Goal: Check status: Check status

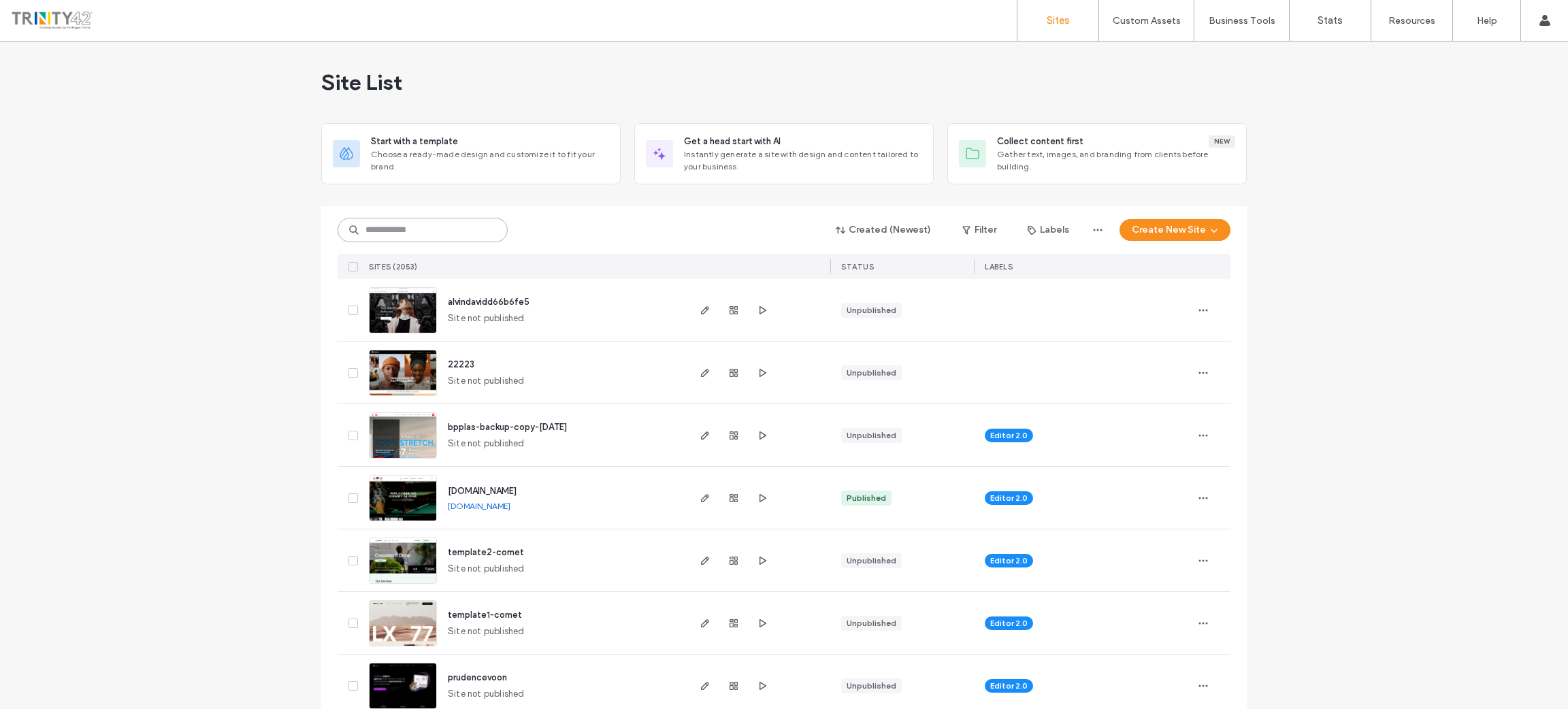
click at [413, 236] on input at bounding box center [422, 230] width 170 height 24
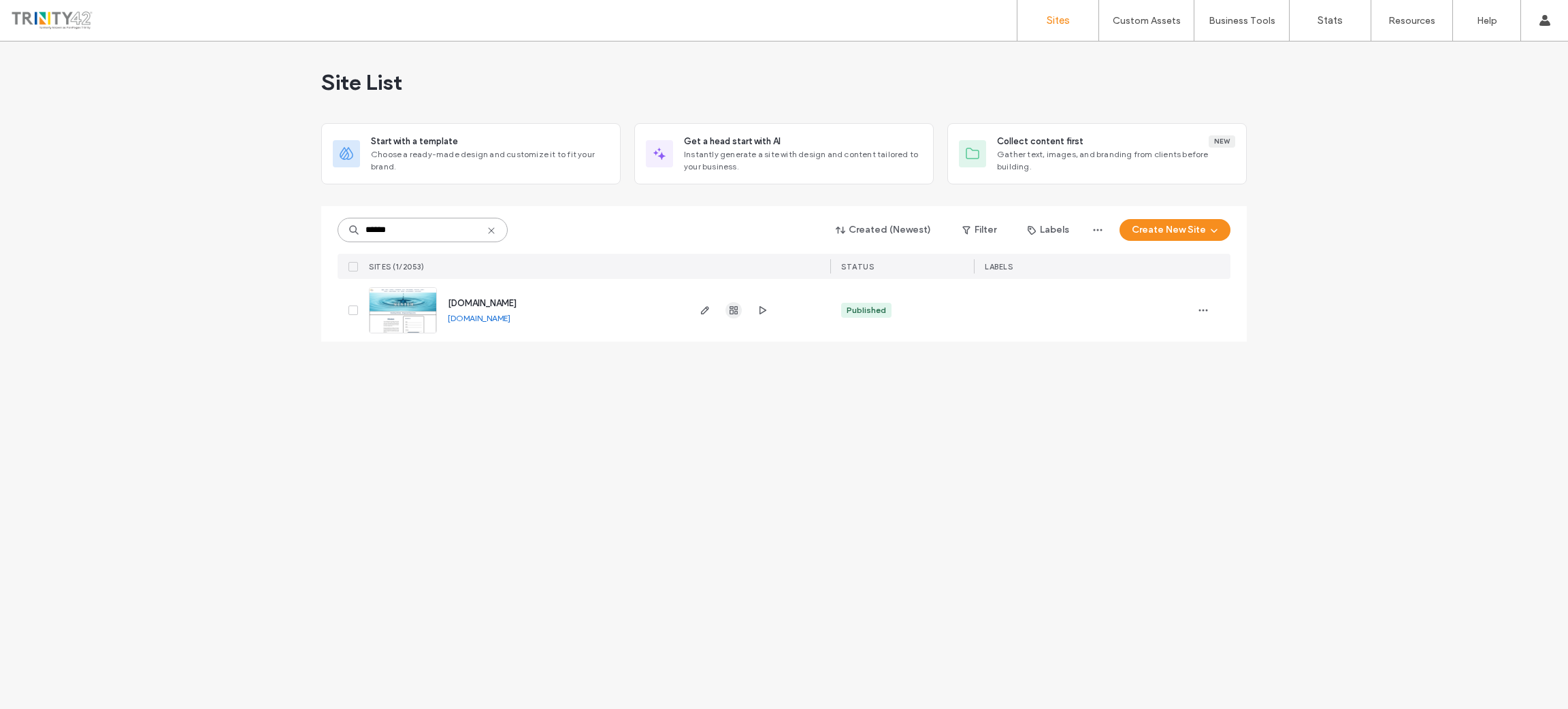
type input "******"
click at [734, 316] on icon "button" at bounding box center [734, 310] width 11 height 11
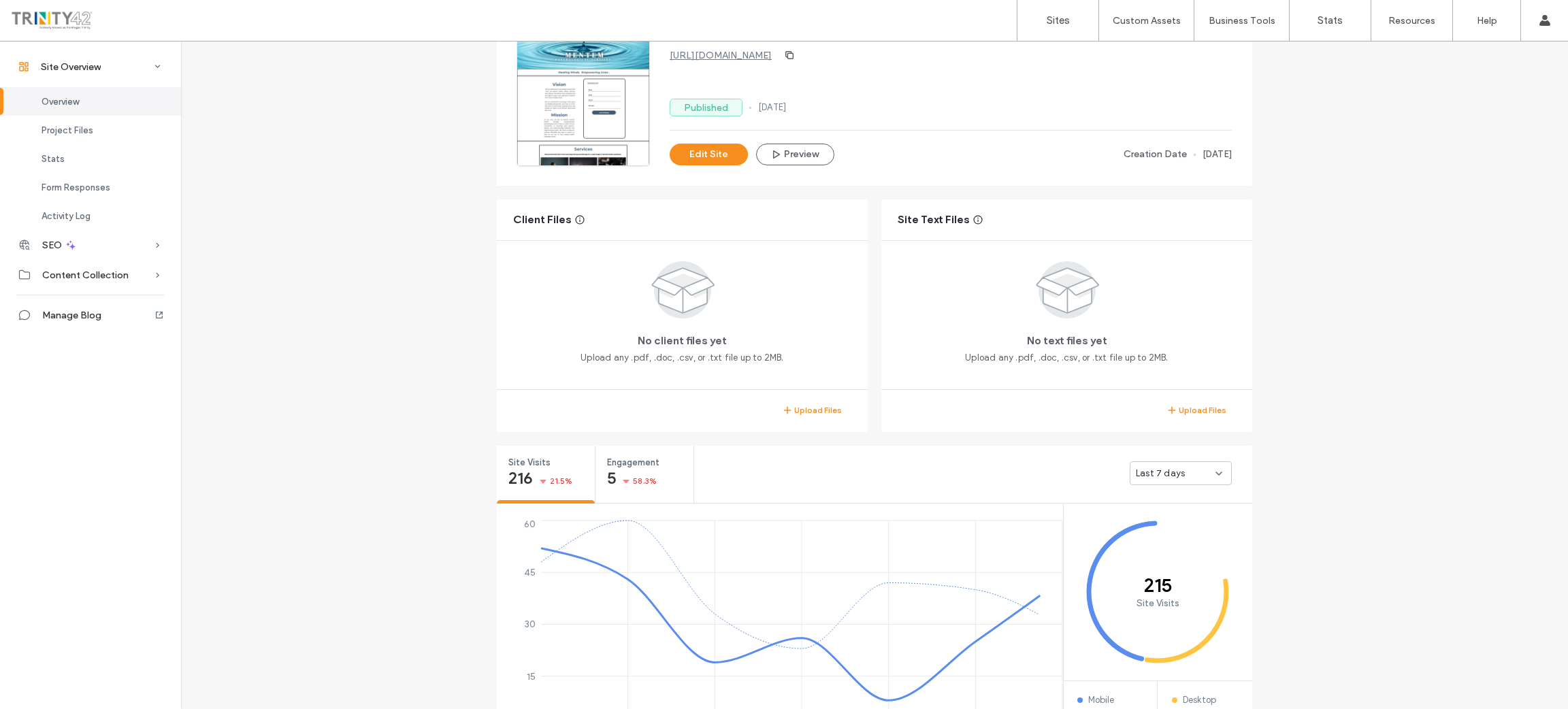
scroll to position [306, 0]
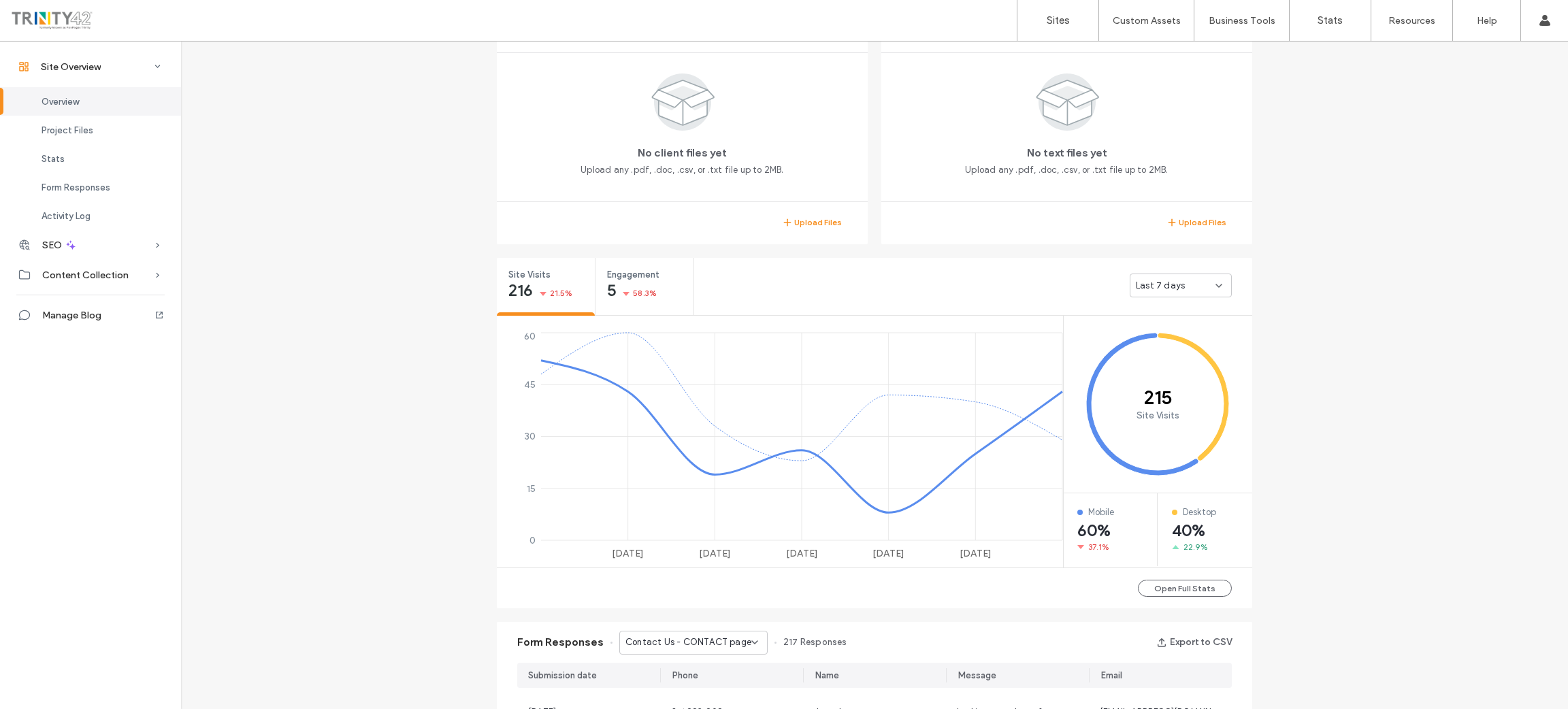
click at [1214, 283] on icon at bounding box center [1220, 286] width 11 height 11
click at [1170, 355] on span "Last 30 days" at bounding box center [1159, 356] width 54 height 14
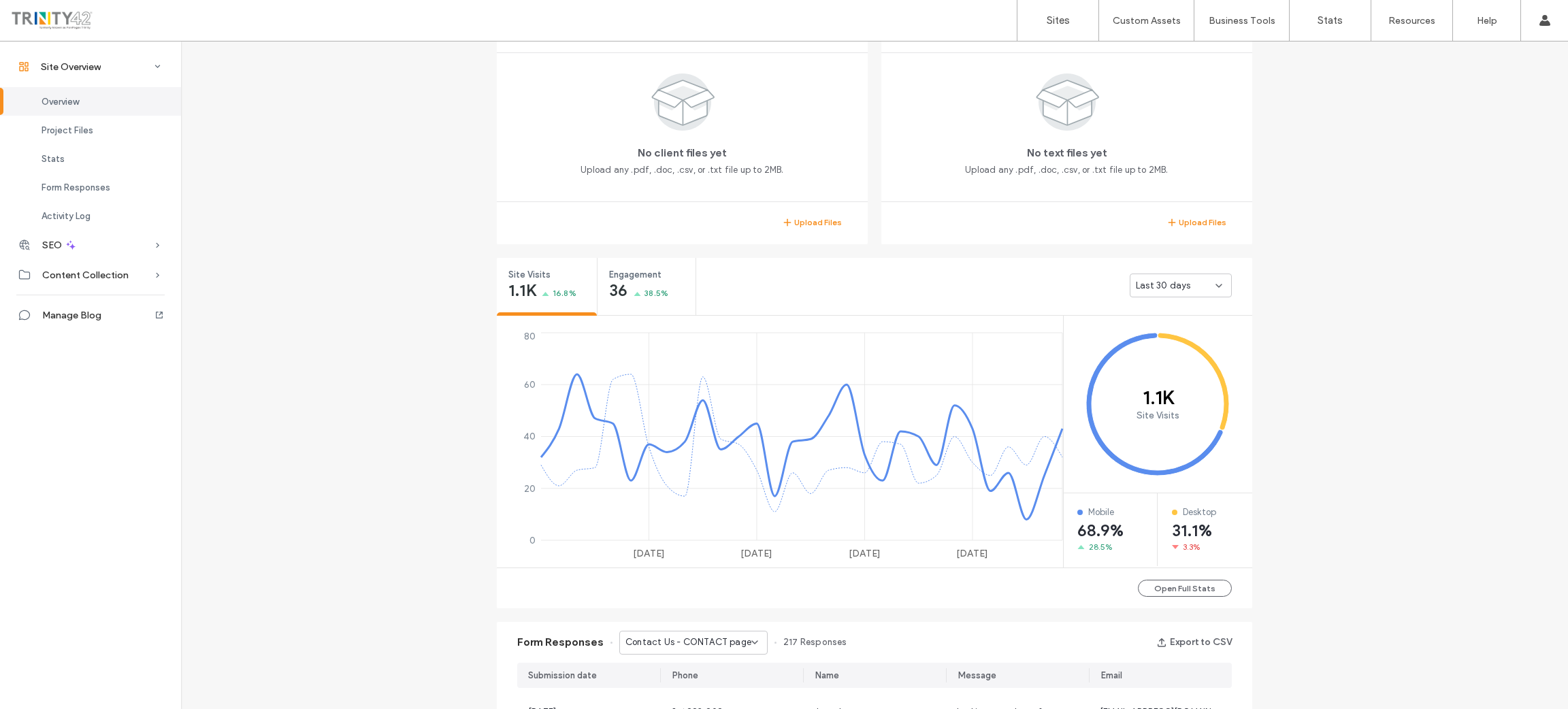
click at [370, 365] on div "Site Overview [DOMAIN_NAME] Site ID: 6f35bfab [URL][DOMAIN_NAME] Published [DAT…" at bounding box center [874, 555] width 1387 height 1638
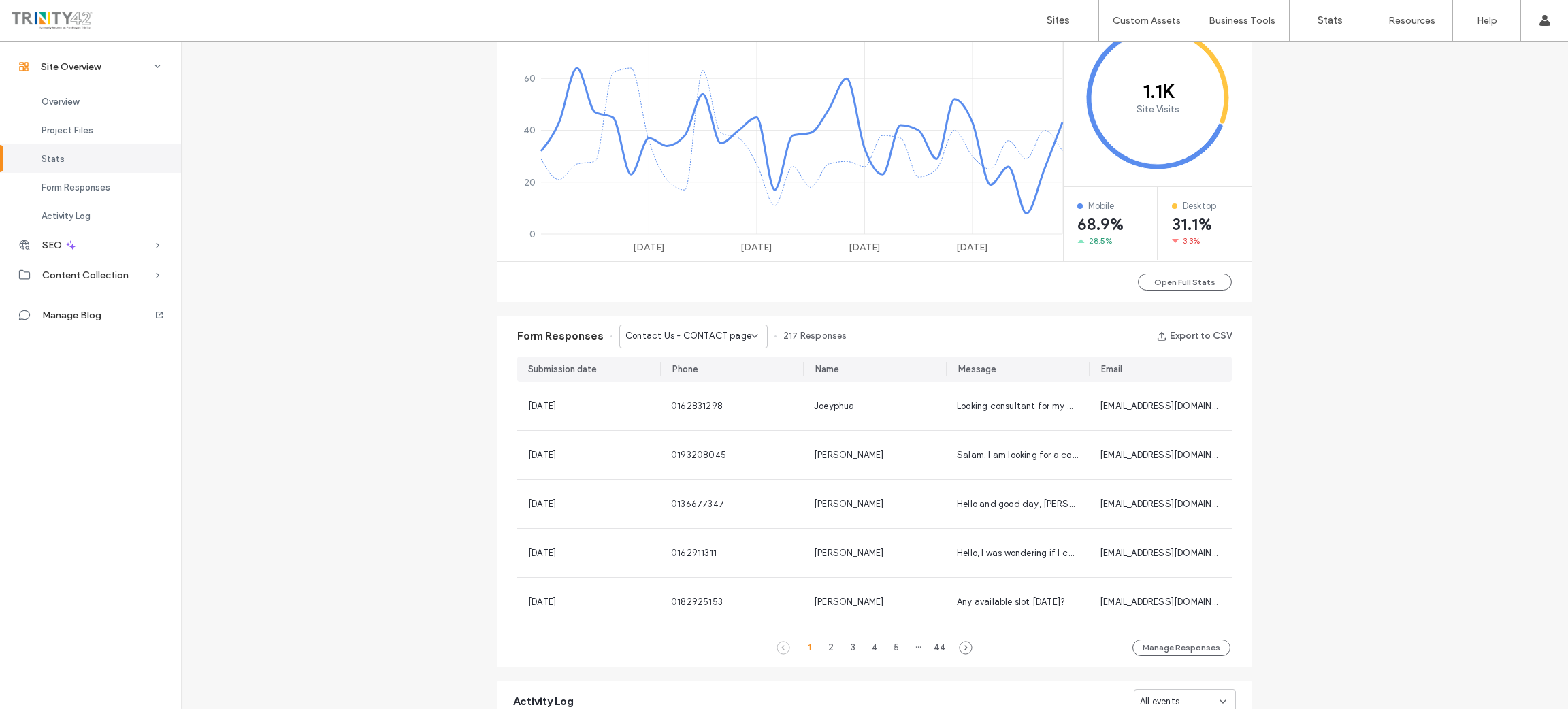
click at [375, 362] on div "Site Overview [DOMAIN_NAME] Site ID: 6f35bfab [URL][DOMAIN_NAME] Published [DAT…" at bounding box center [874, 249] width 1387 height 1638
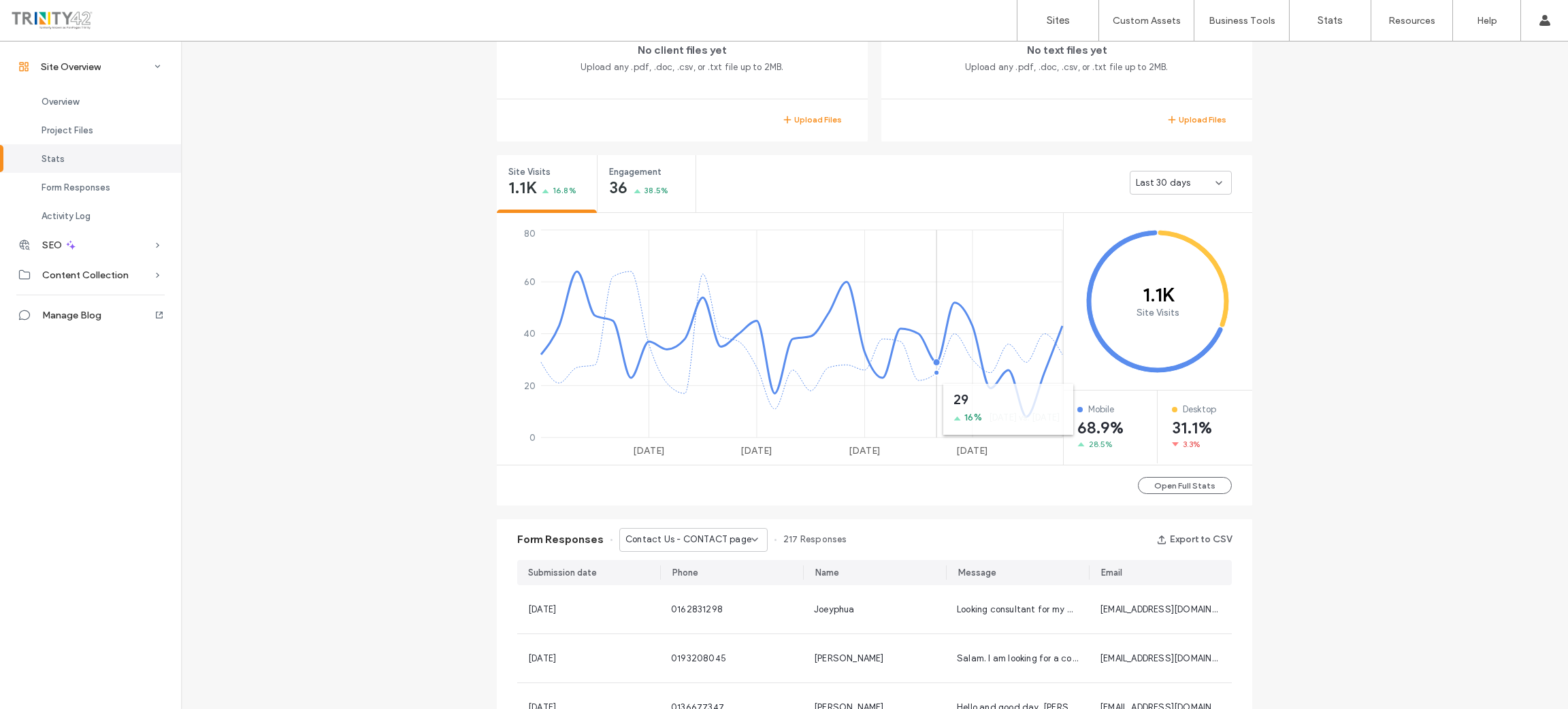
scroll to position [306, 0]
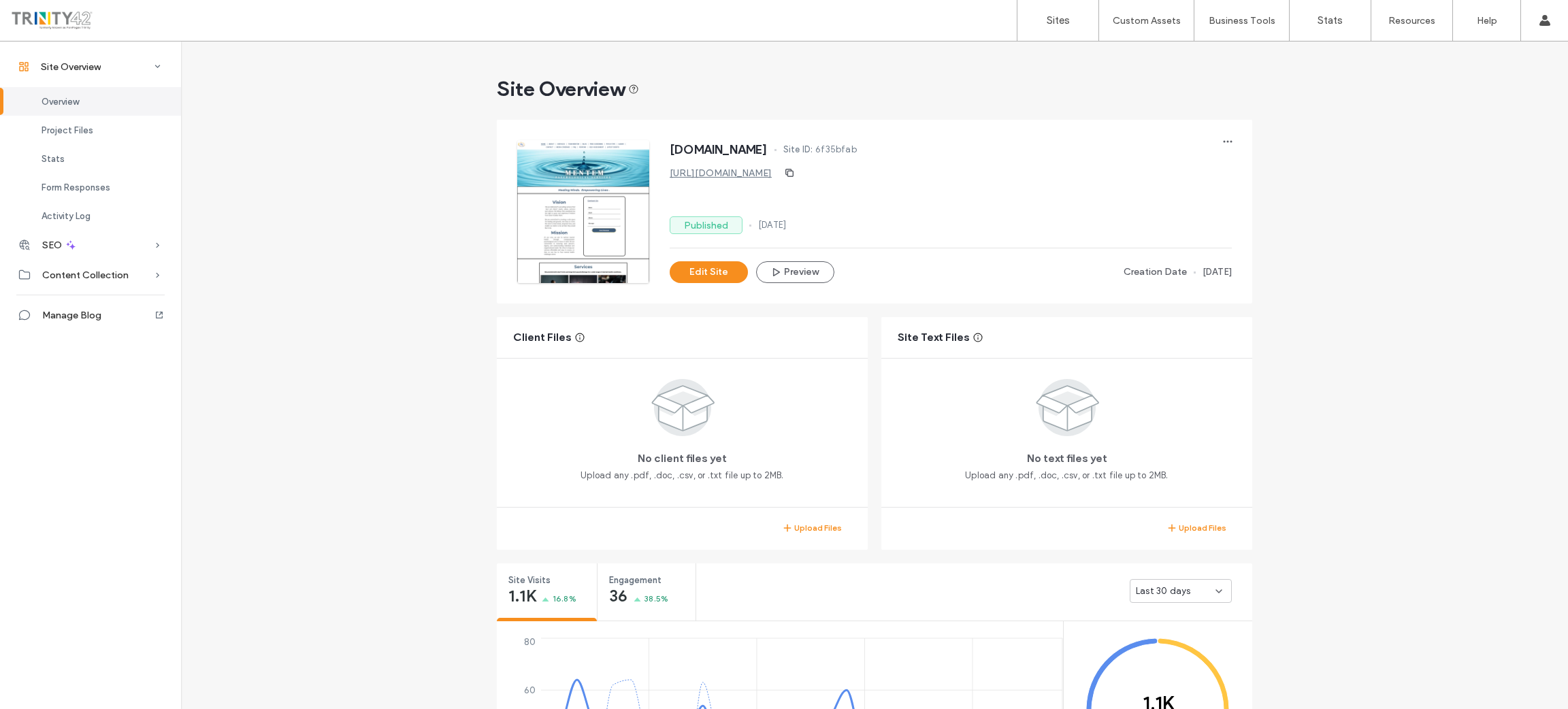
scroll to position [306, 0]
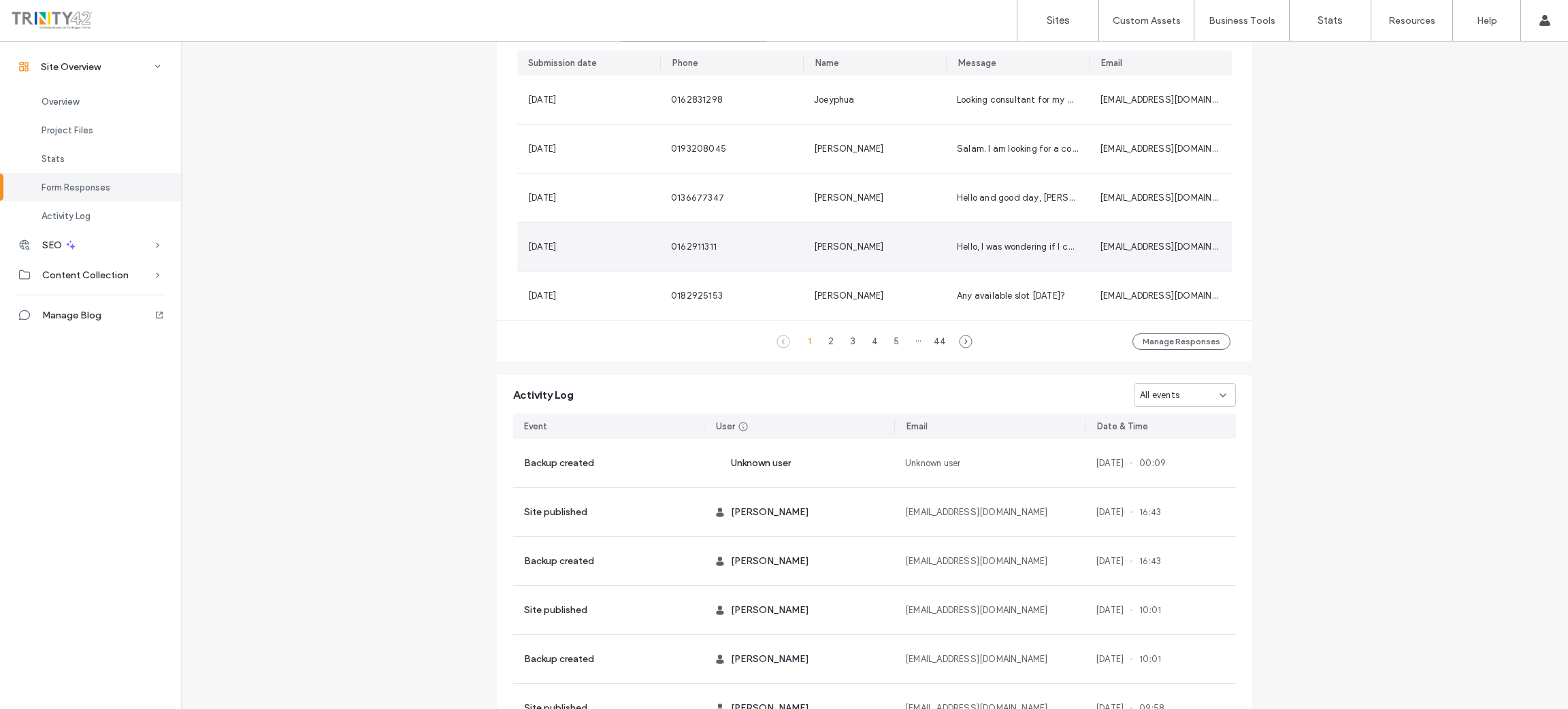
scroll to position [408, 0]
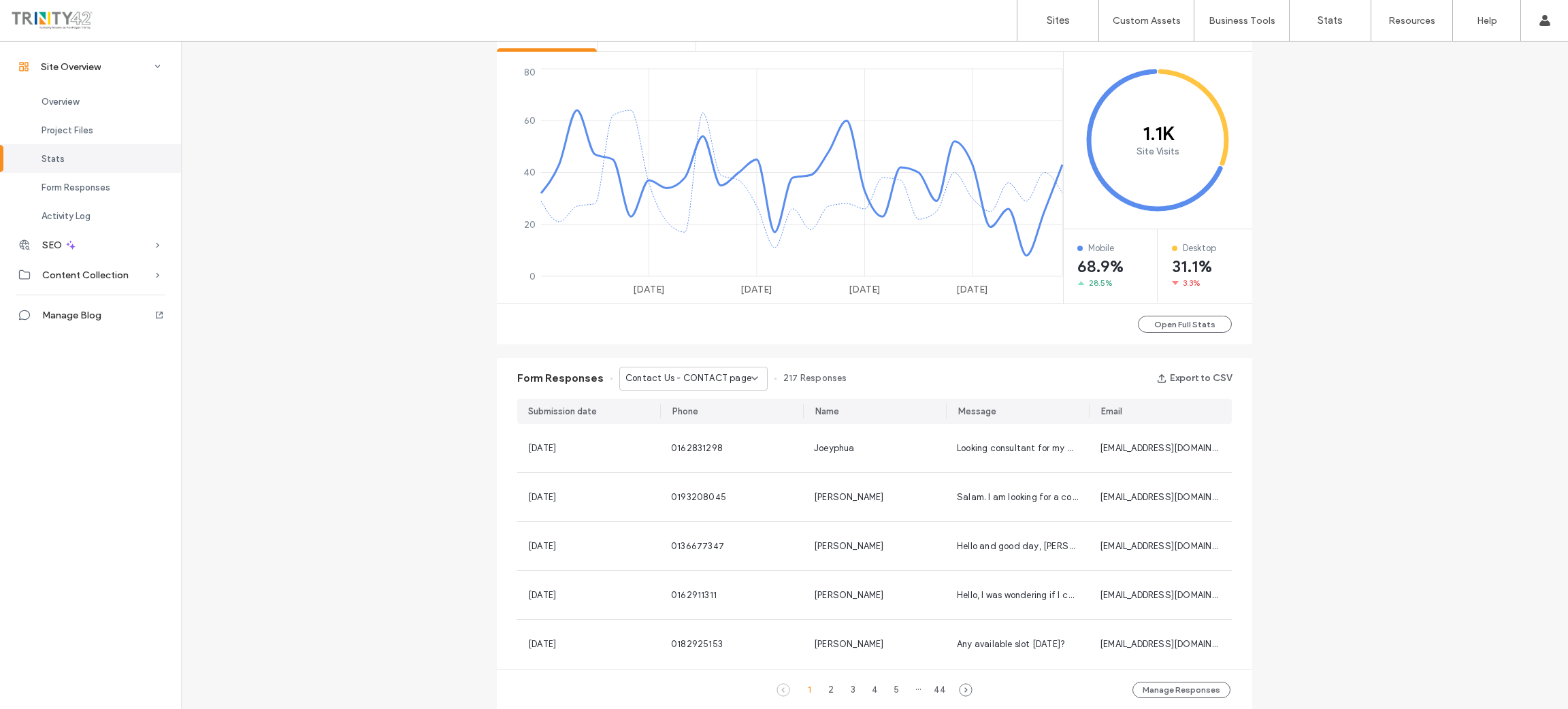
scroll to position [612, 0]
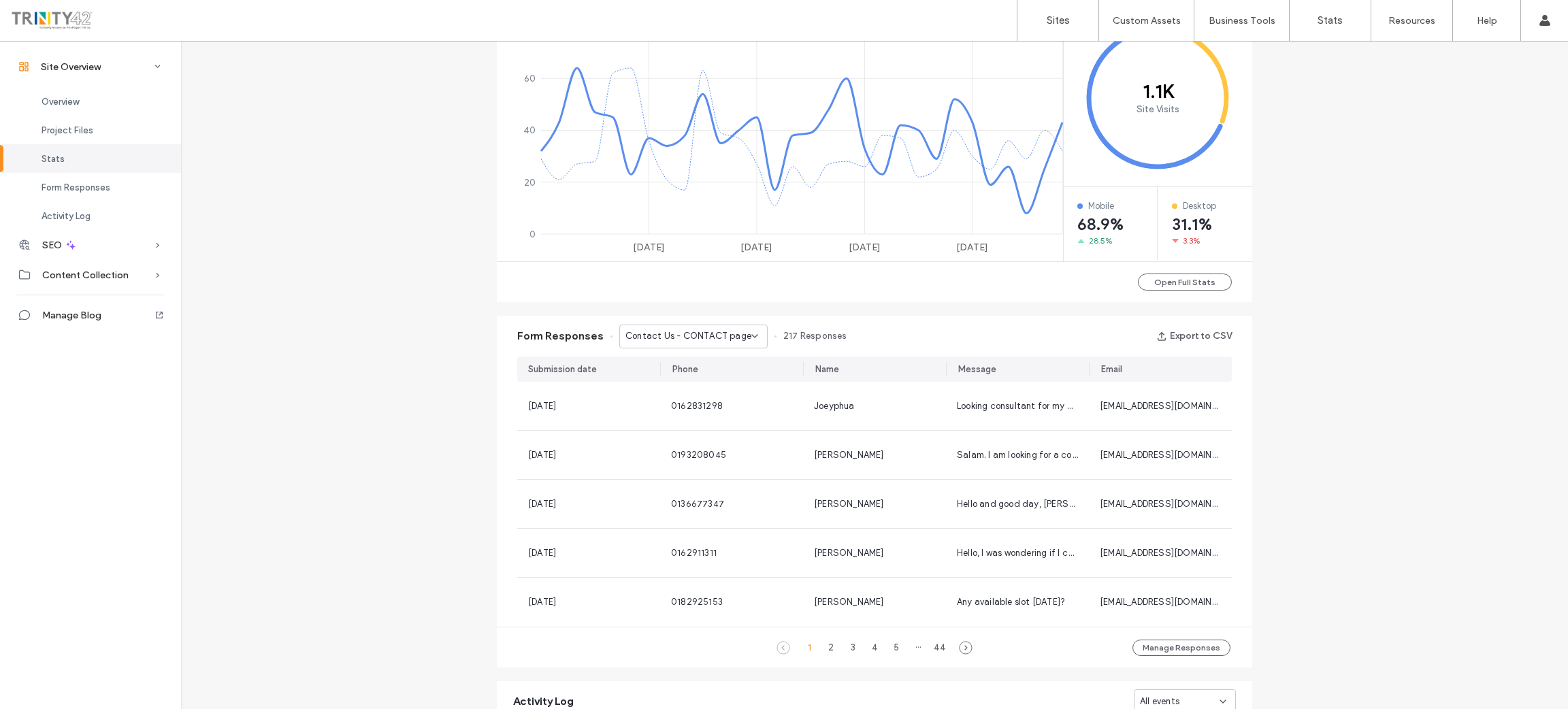
click at [432, 443] on div "Site Overview [DOMAIN_NAME] Site ID: 6f35bfab [URL][DOMAIN_NAME] Published [DAT…" at bounding box center [874, 249] width 1387 height 1638
click at [1300, 475] on div "Site Overview [DOMAIN_NAME] Site ID: 6f35bfab [URL][DOMAIN_NAME] Published [DAT…" at bounding box center [874, 249] width 1387 height 1638
click at [963, 647] on icon at bounding box center [965, 648] width 14 height 14
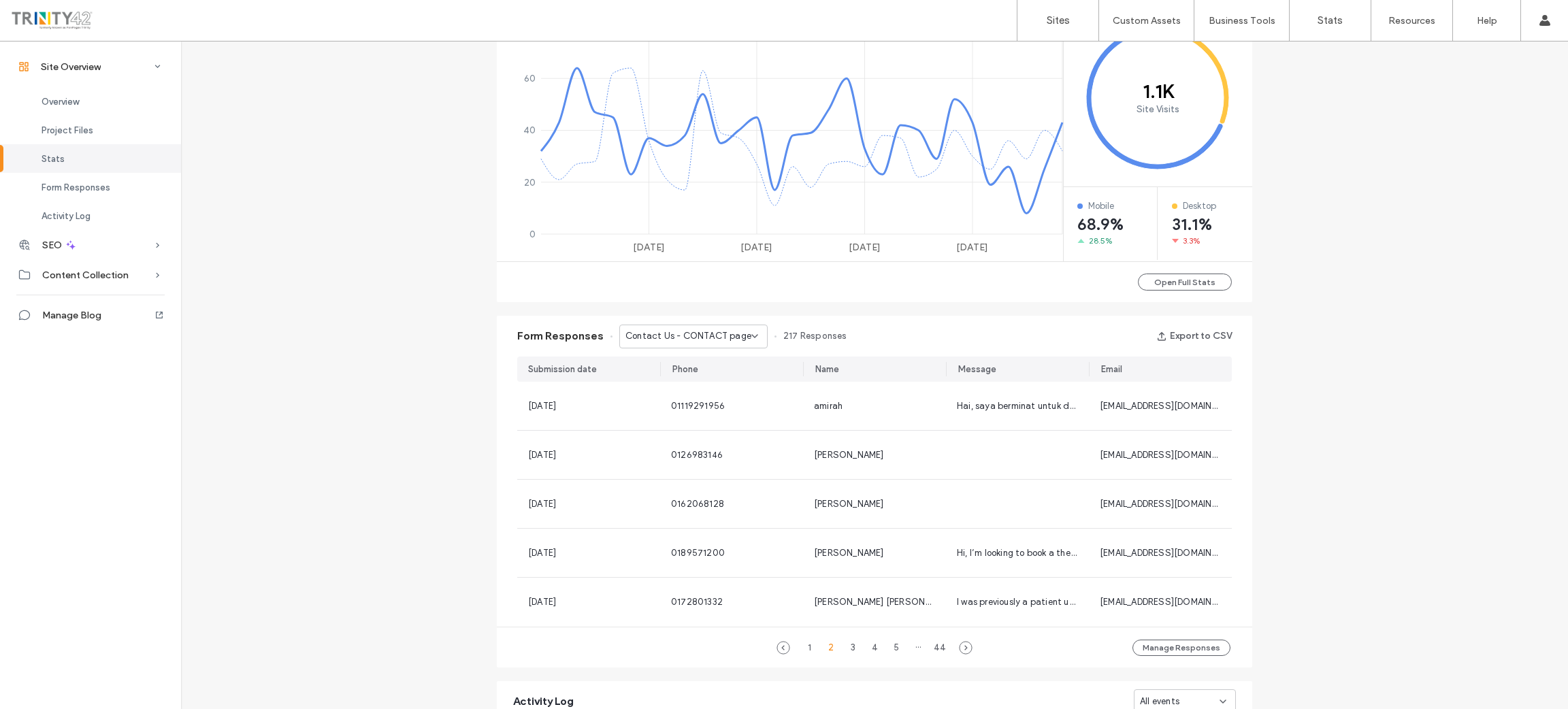
drag, startPoint x: 1083, startPoint y: 373, endPoint x: 1091, endPoint y: 373, distance: 8.0
click at [1091, 373] on div "Submission date Phone Name Message Email" at bounding box center [874, 369] width 715 height 25
click at [1083, 371] on div "Message" at bounding box center [1018, 369] width 140 height 25
drag, startPoint x: 1084, startPoint y: 371, endPoint x: 1177, endPoint y: 370, distance: 93.0
click at [1177, 370] on div "Email" at bounding box center [1163, 369] width 137 height 25
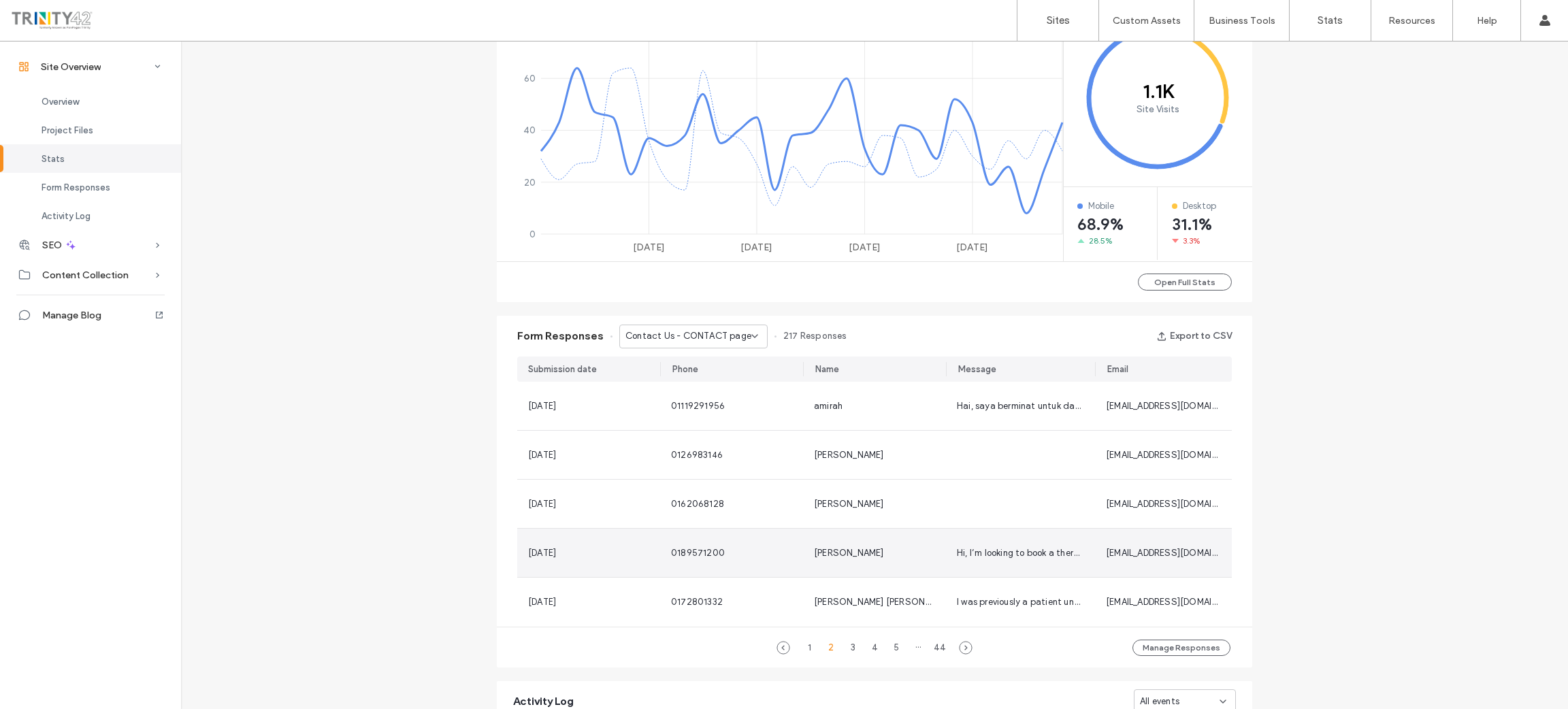
click at [1052, 551] on span "Hi, I’m looking to book a therapy session with someone to work through some psy…" at bounding box center [1180, 552] width 447 height 10
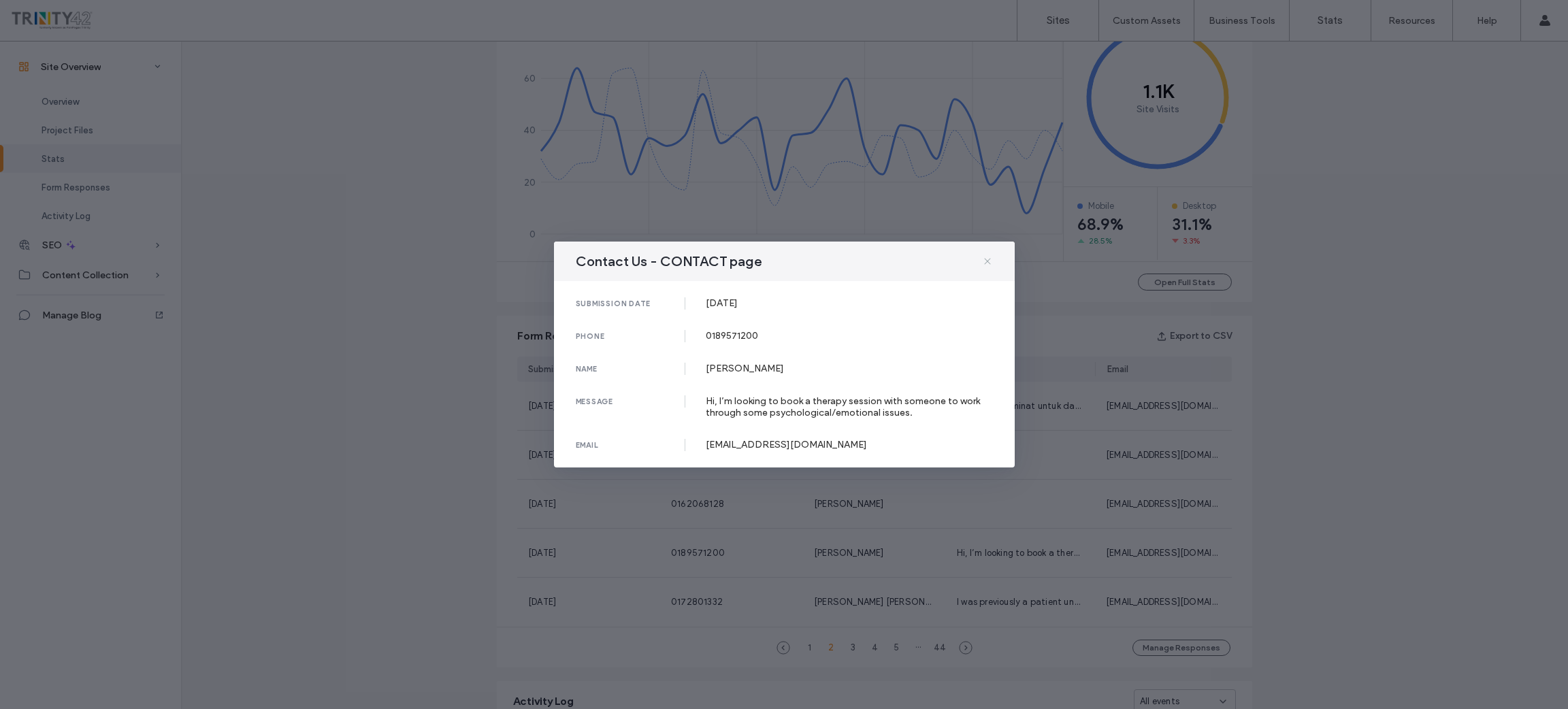
click at [986, 265] on icon at bounding box center [988, 262] width 11 height 11
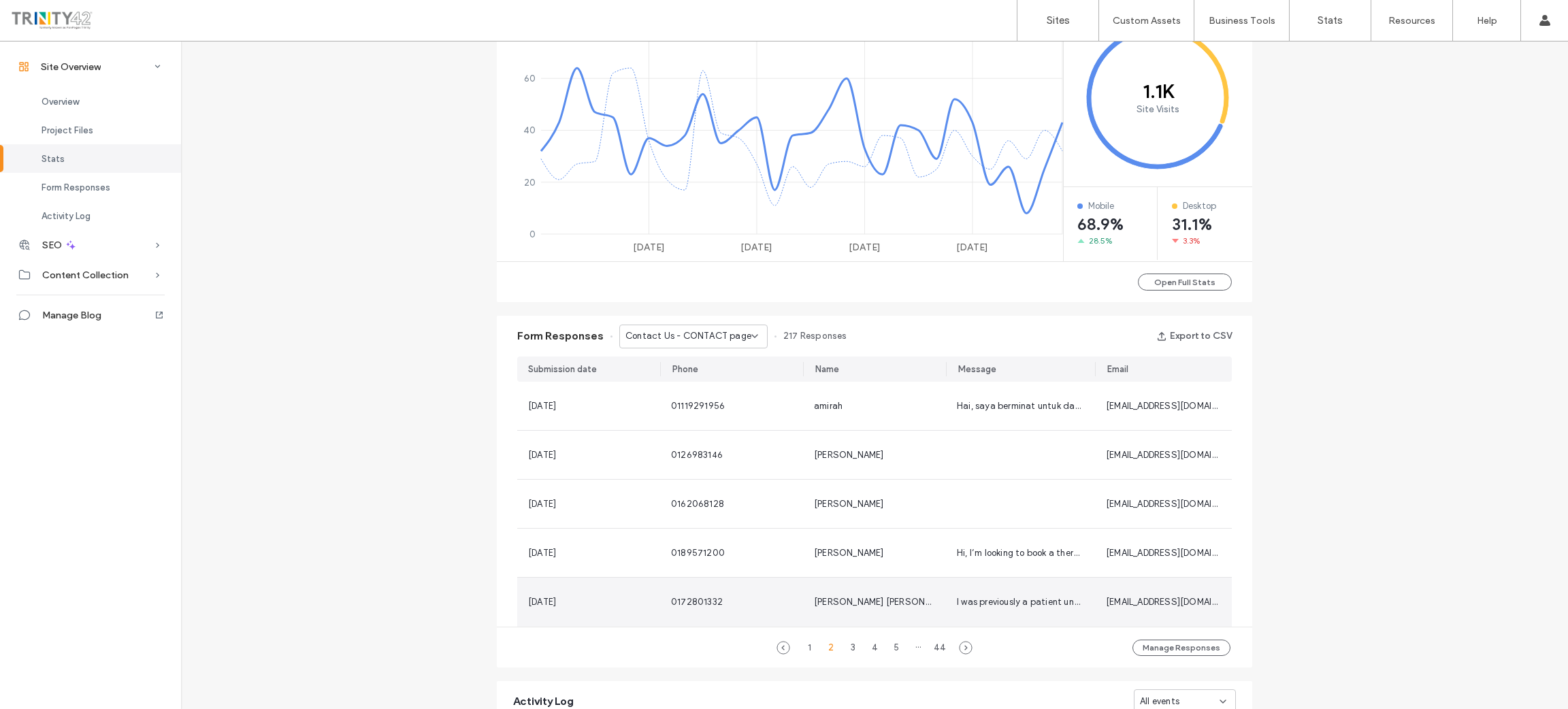
click at [1031, 599] on span "I was previously a patient under Ms [PERSON_NAME]. I am interested in arranging…" at bounding box center [1210, 602] width 507 height 10
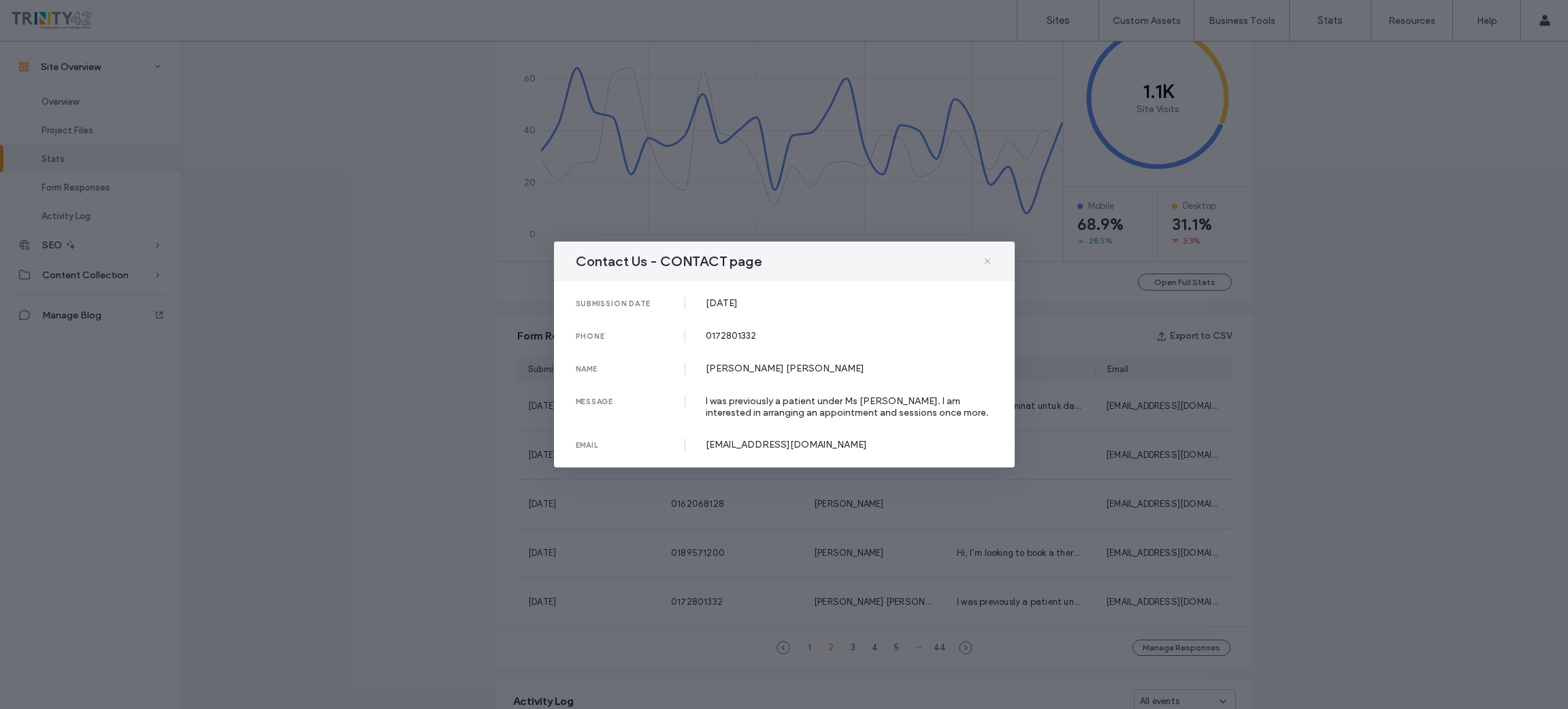
click at [988, 263] on icon at bounding box center [988, 262] width 11 height 11
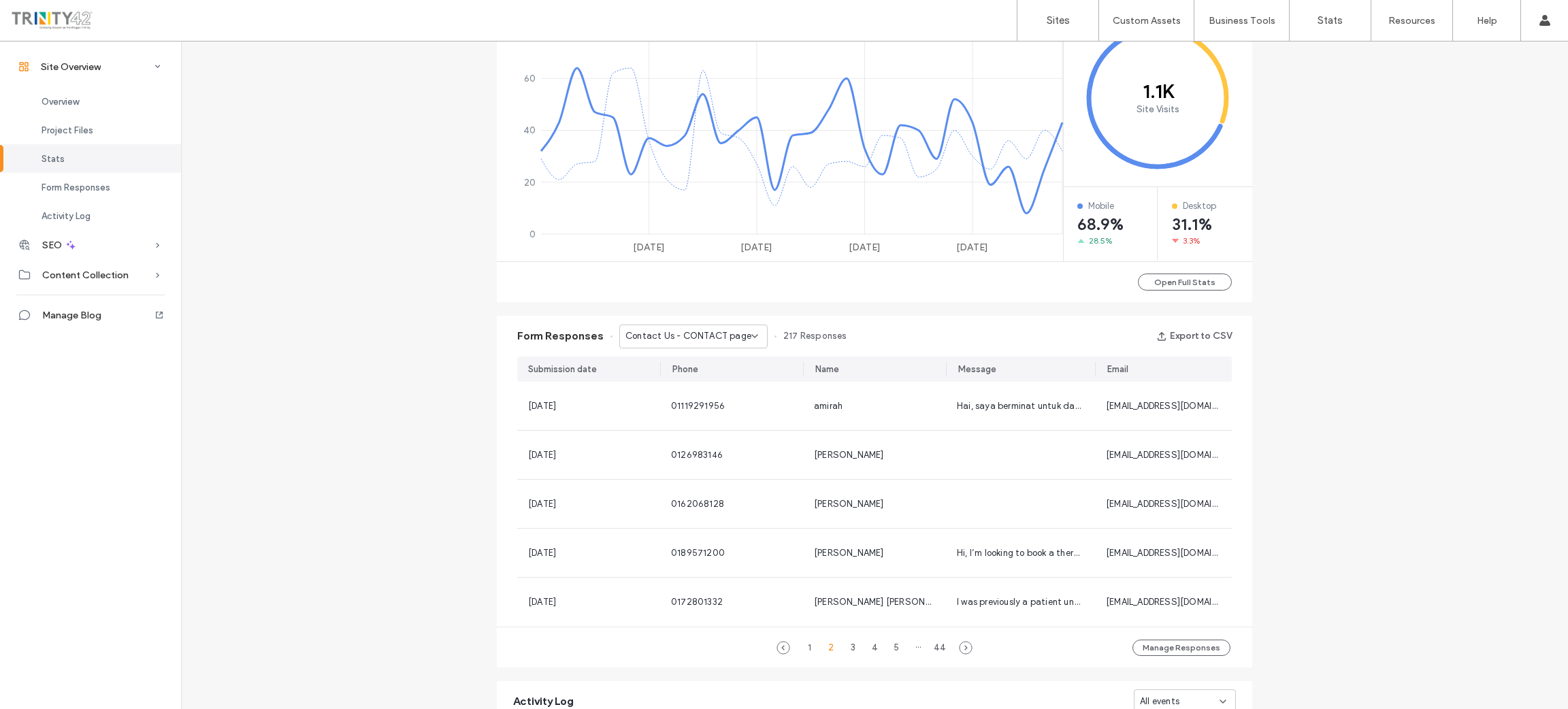
click at [969, 648] on div "1 2 3 4 5 ··· 44 Manage Responses" at bounding box center [874, 648] width 756 height 41
click at [965, 646] on icon at bounding box center [965, 648] width 14 height 14
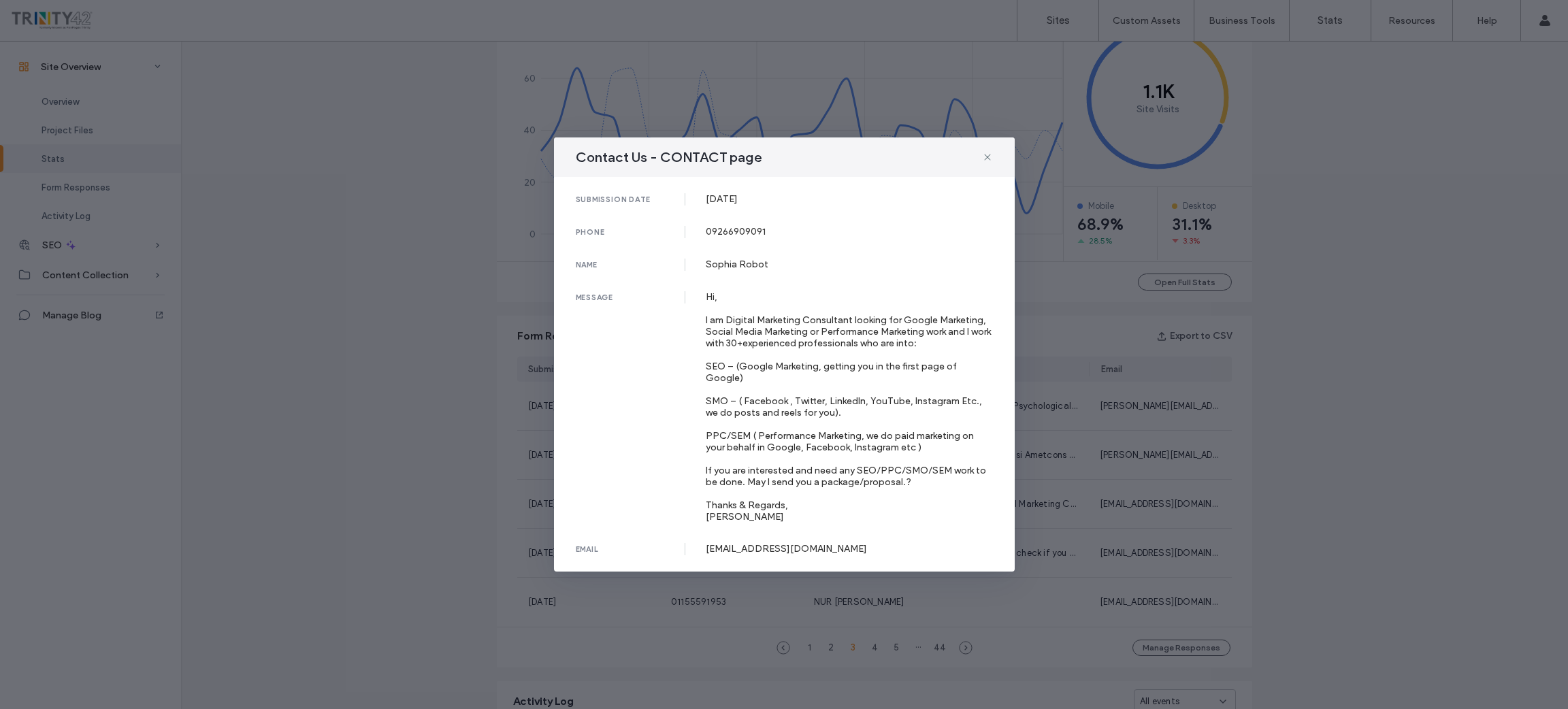
click at [1084, 493] on div "Contact Us - CONTACT page submission date [DATE] phone [PHONE_NUMBER] name [PER…" at bounding box center [784, 354] width 1568 height 709
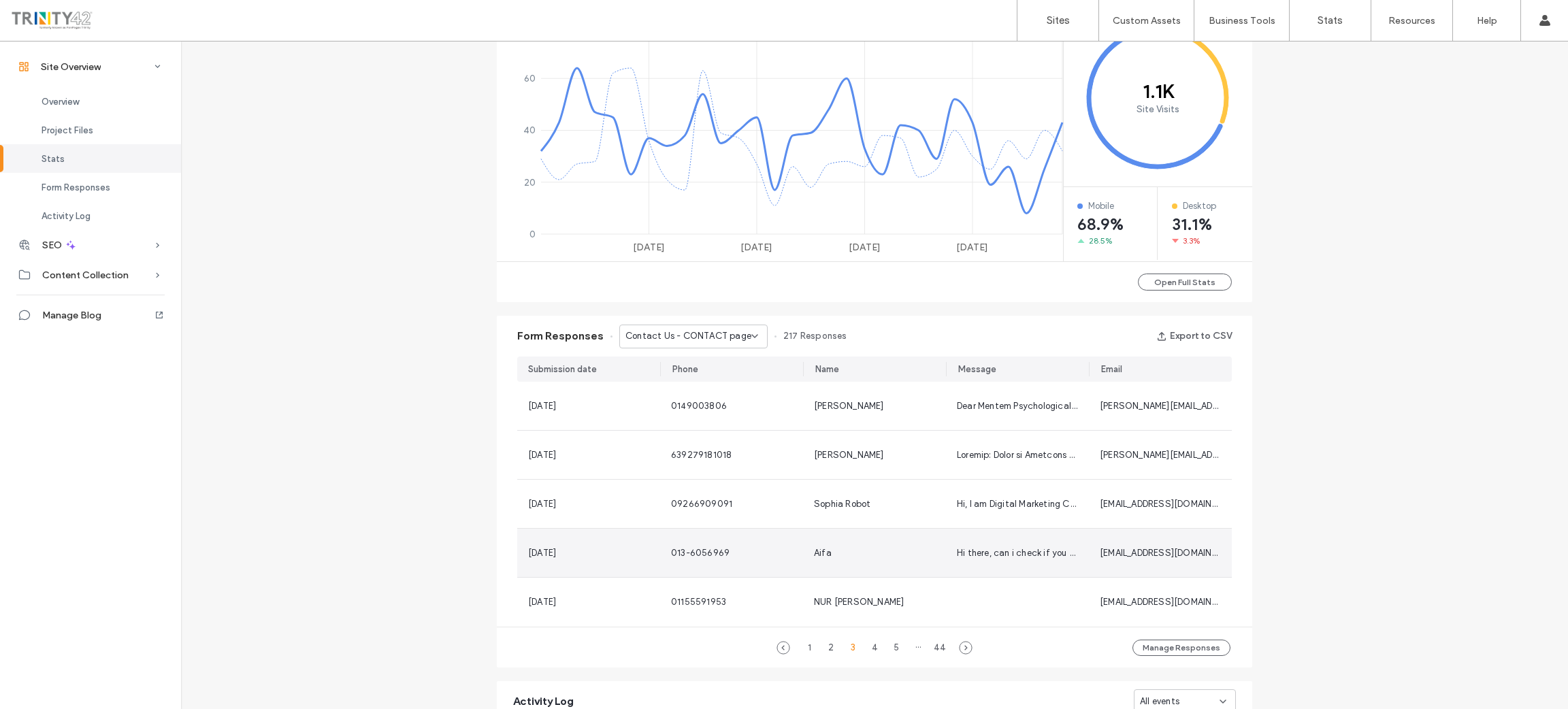
click at [1023, 549] on span "Hi there, can i check if you have any available appointment slots on a weekend?" at bounding box center [1123, 552] width 332 height 10
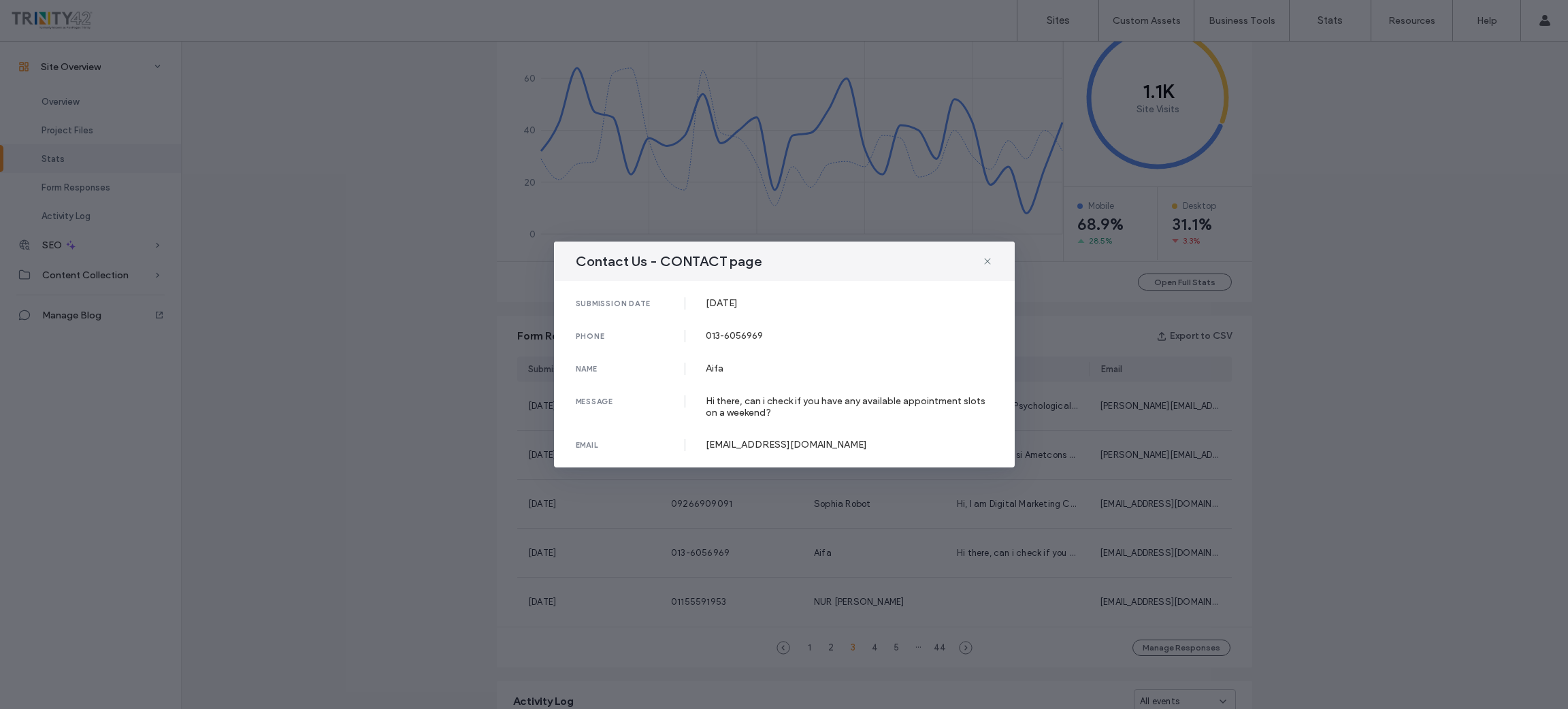
click at [1110, 502] on div "Contact Us - CONTACT page submission date [DATE] phone [PHONE_NUMBER] name Aifa…" at bounding box center [784, 354] width 1568 height 709
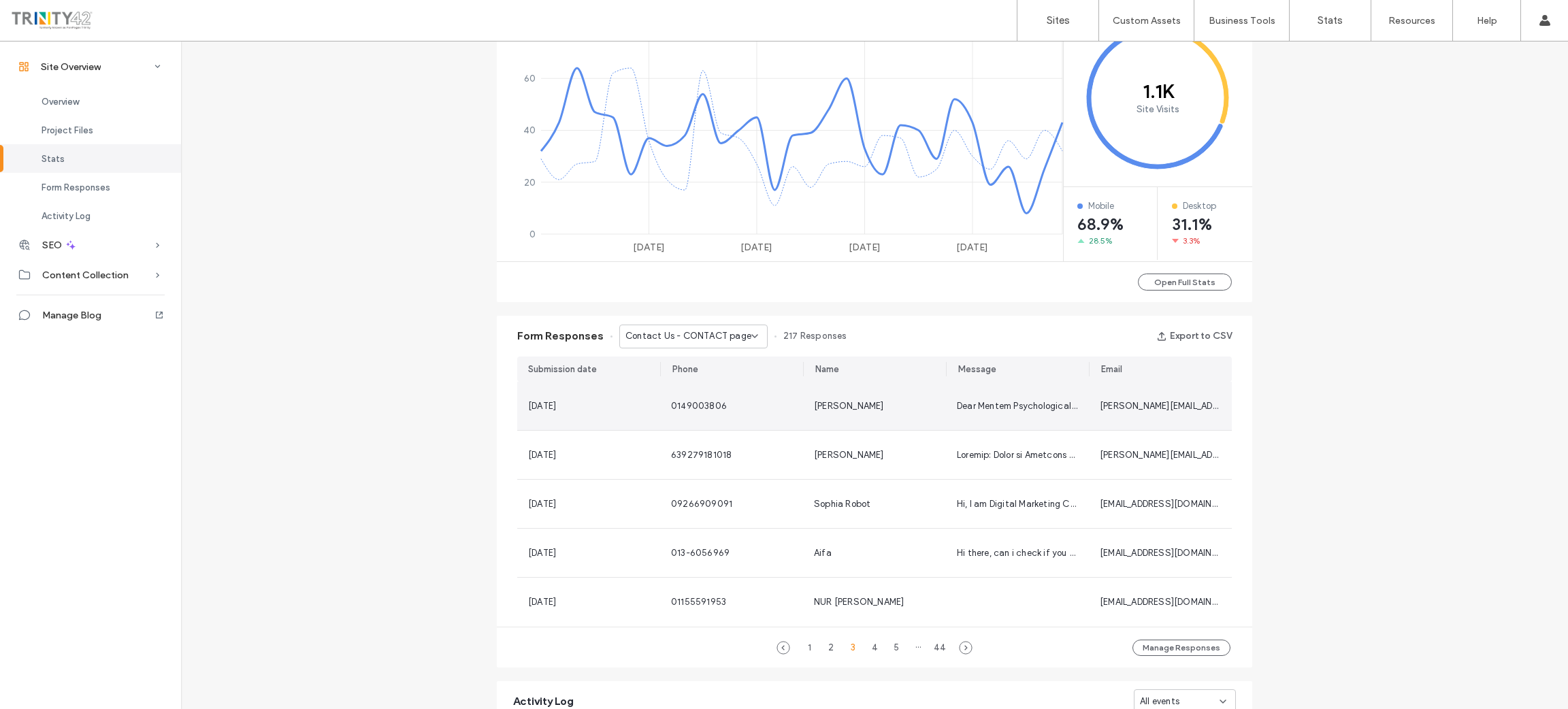
click at [1037, 401] on span "Dear Mentem Psychological Services, My name is [PERSON_NAME] and I am a Singapo…" at bounding box center [1474, 405] width 1034 height 10
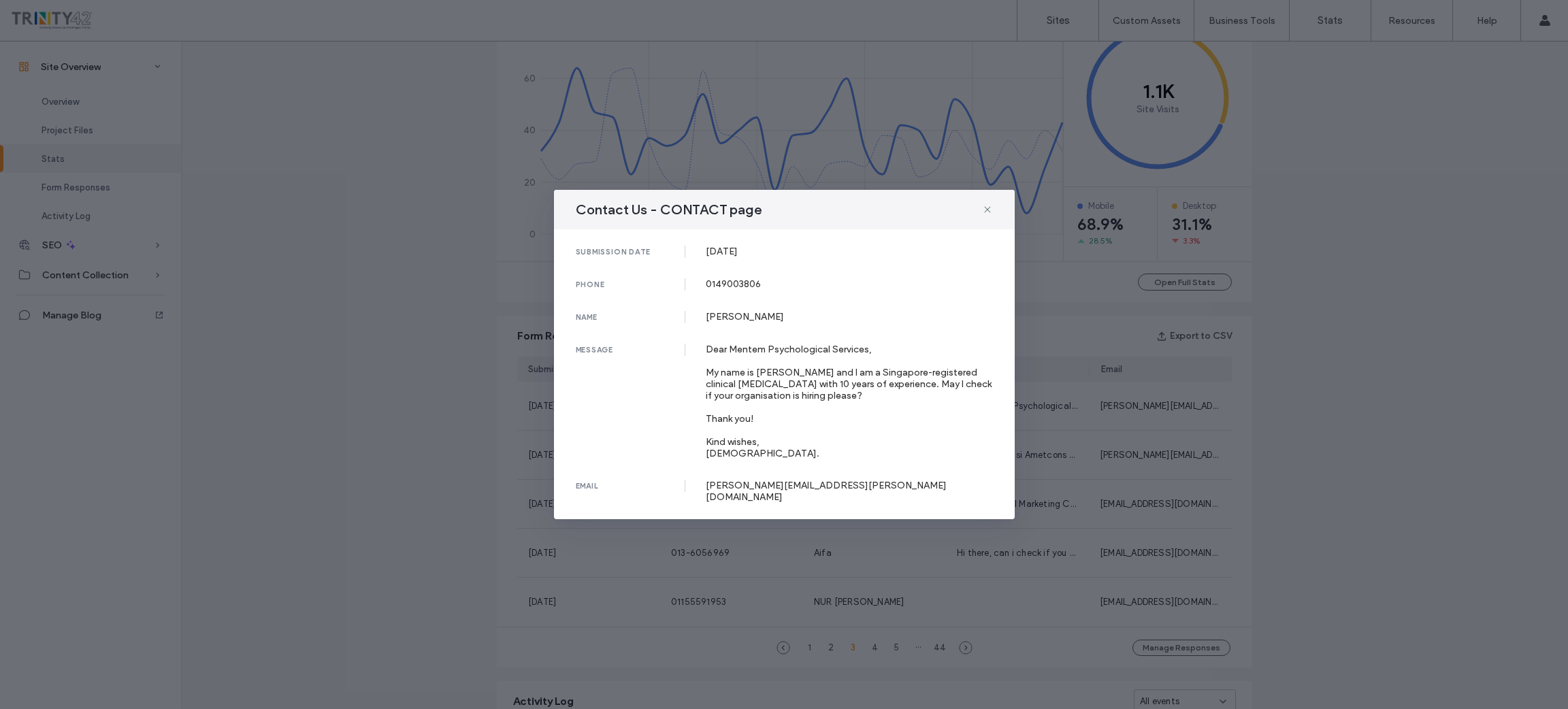
click at [1090, 451] on div "Contact Us - CONTACT page submission date [DATE] phone [PHONE_NUMBER] name [PER…" at bounding box center [784, 354] width 1568 height 709
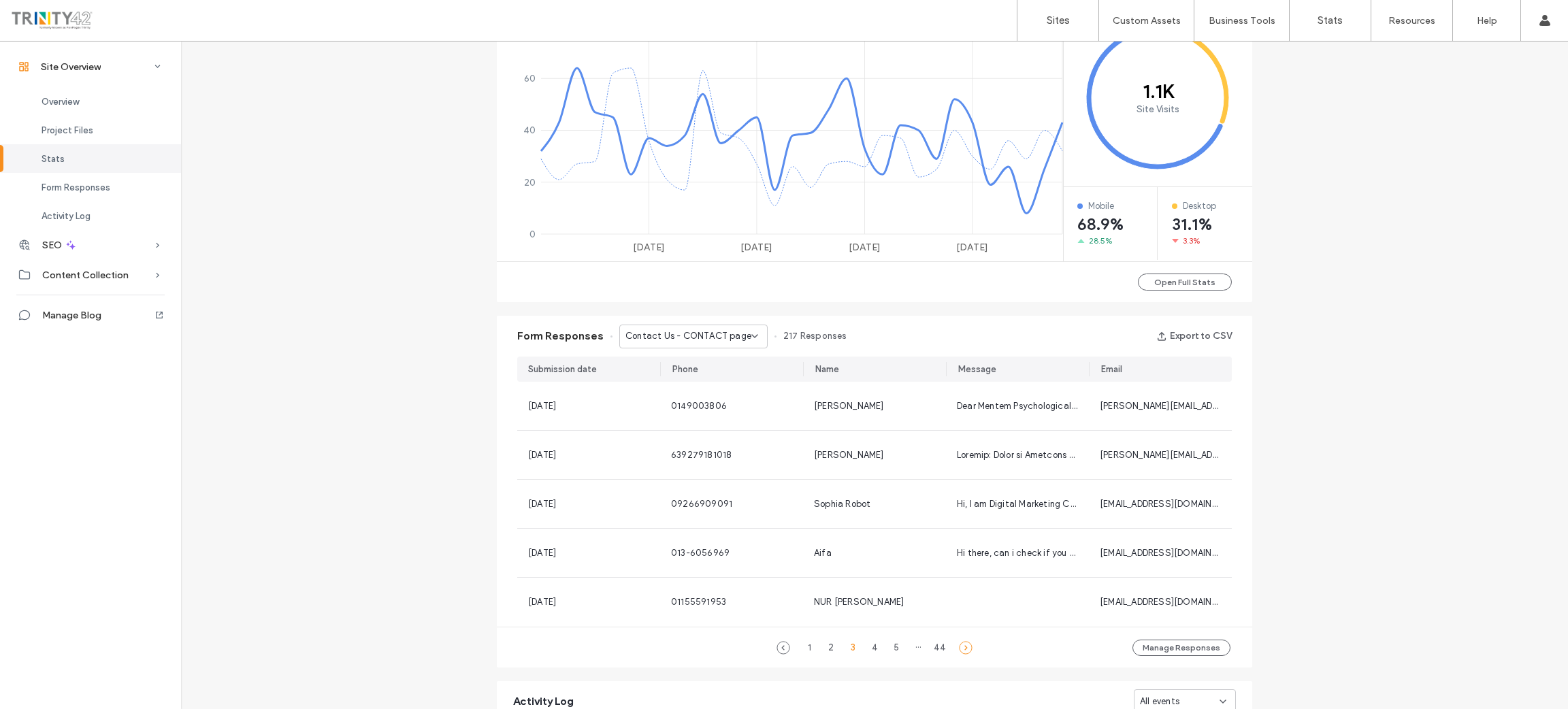
click at [961, 648] on use at bounding box center [965, 647] width 12 height 12
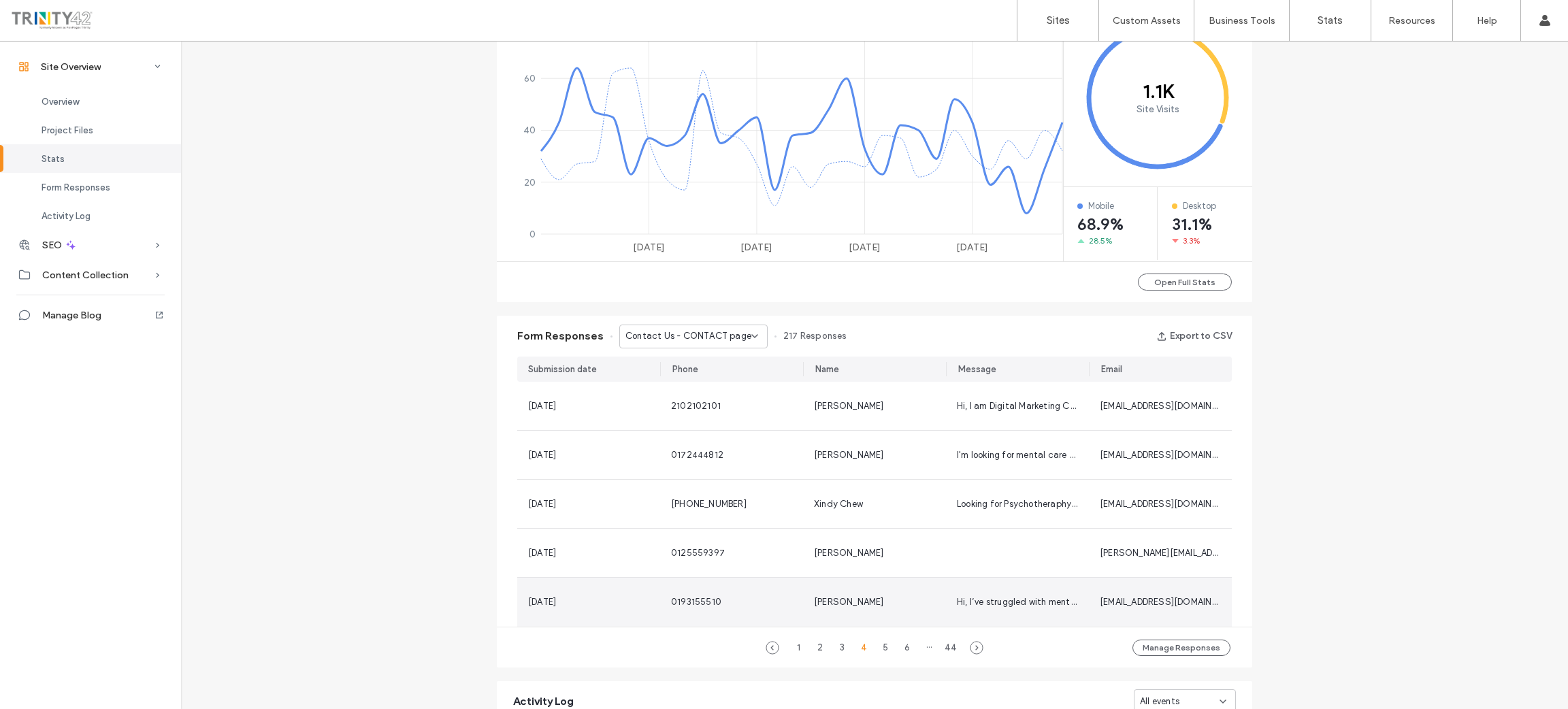
click at [995, 597] on span "Hi, I’ve struggled with mental health issues for more than 5 years now but I’ve…" at bounding box center [1232, 602] width 550 height 10
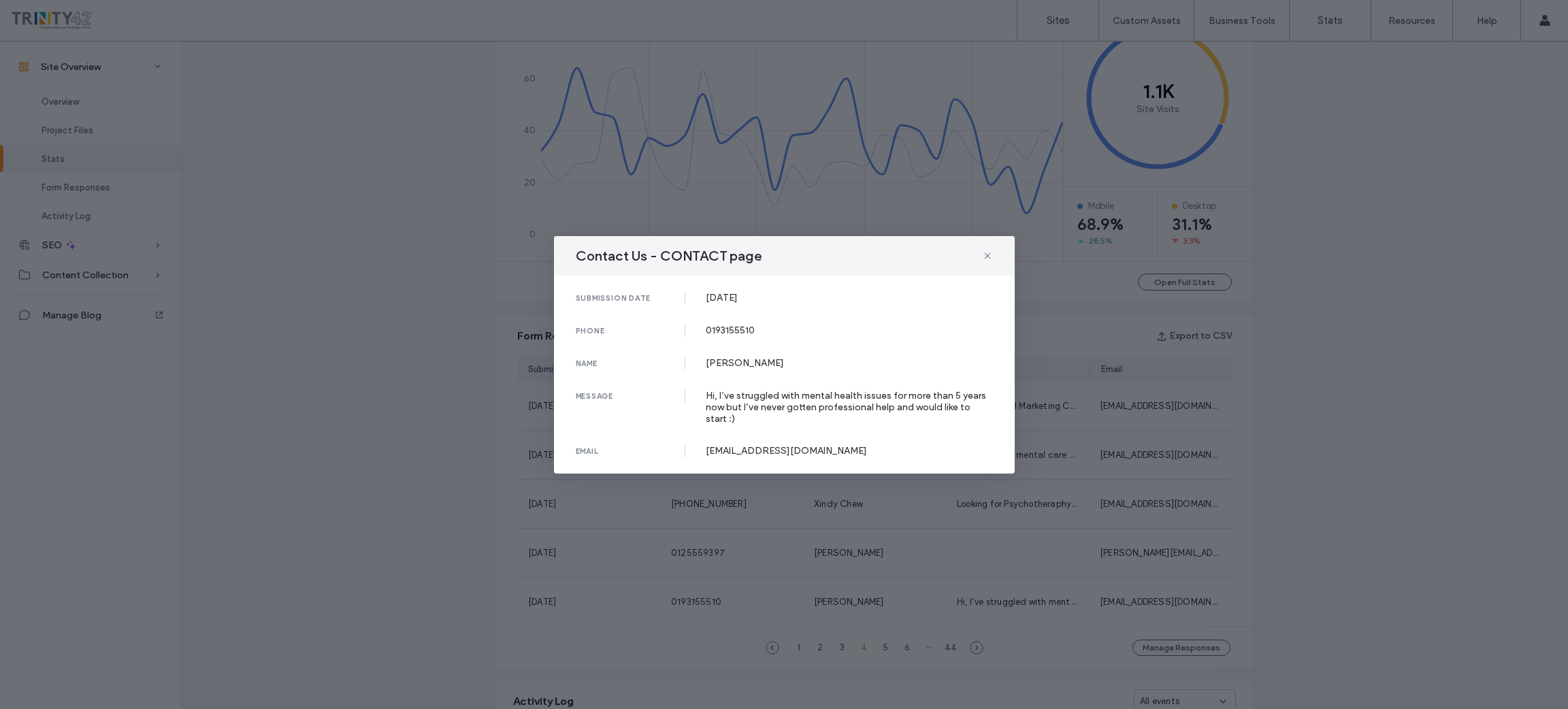
click at [1262, 370] on div "Contact Us - CONTACT page submission date [DATE] phone [PHONE_NUMBER] name [PER…" at bounding box center [784, 354] width 1568 height 709
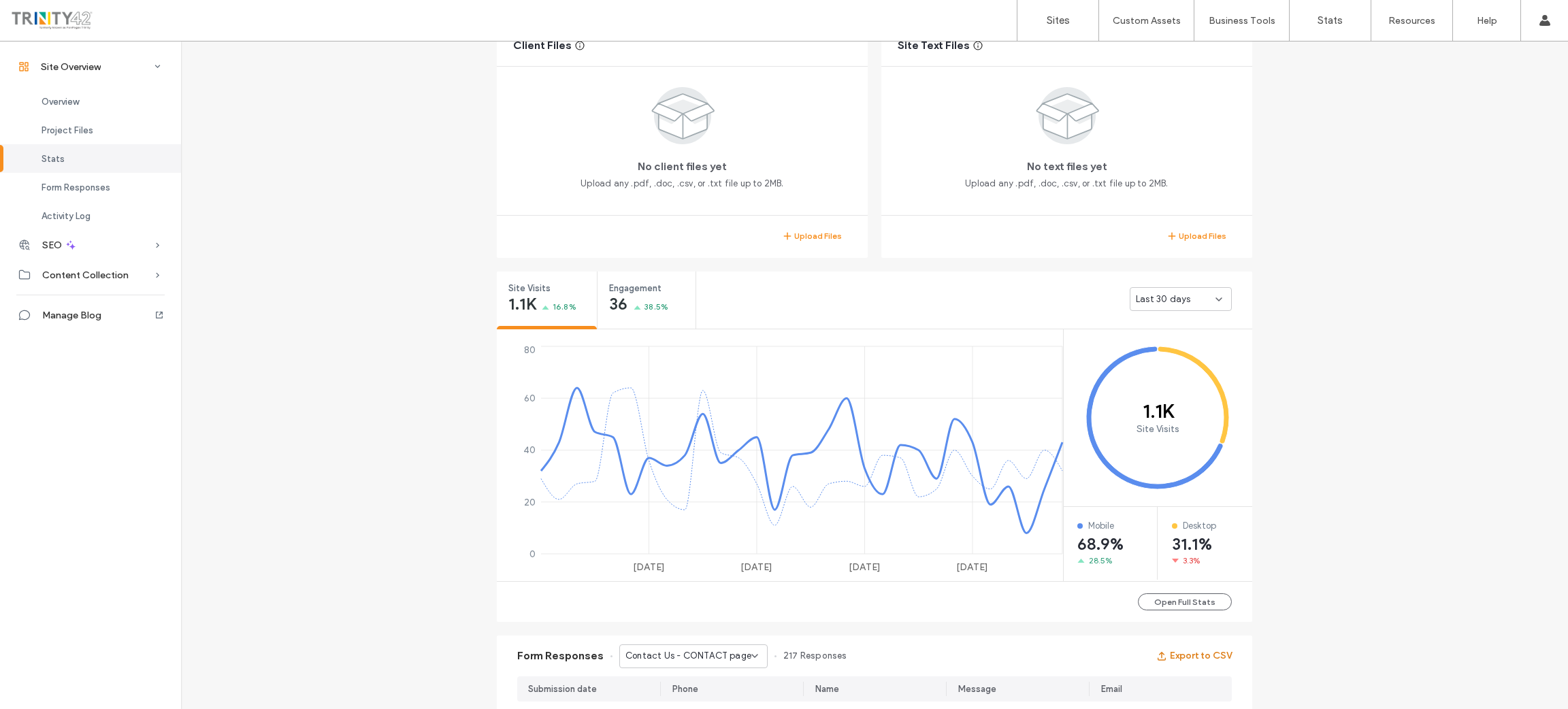
scroll to position [102, 0]
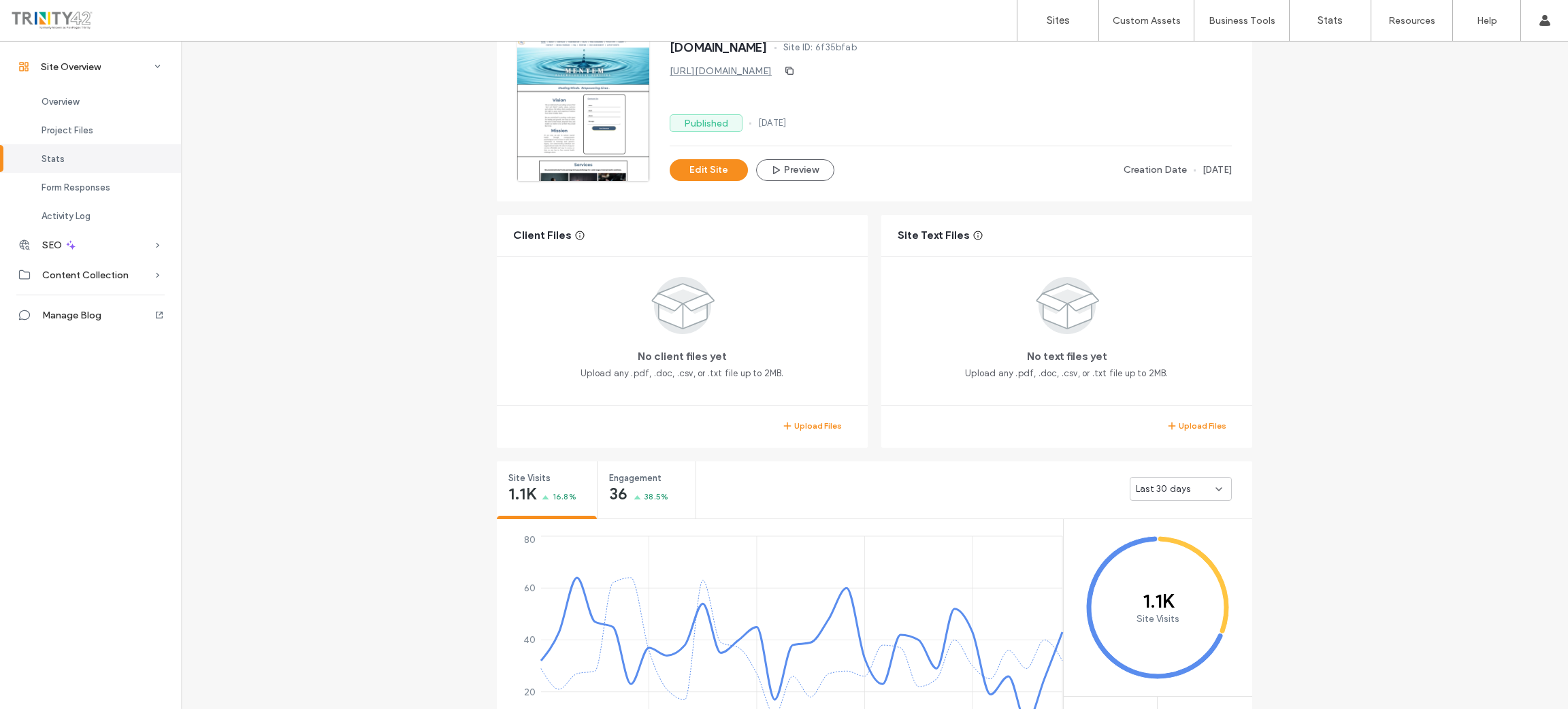
click at [1174, 491] on span "Last 30 days" at bounding box center [1163, 489] width 54 height 14
click at [1169, 557] on span "Last 30 days" at bounding box center [1159, 560] width 54 height 14
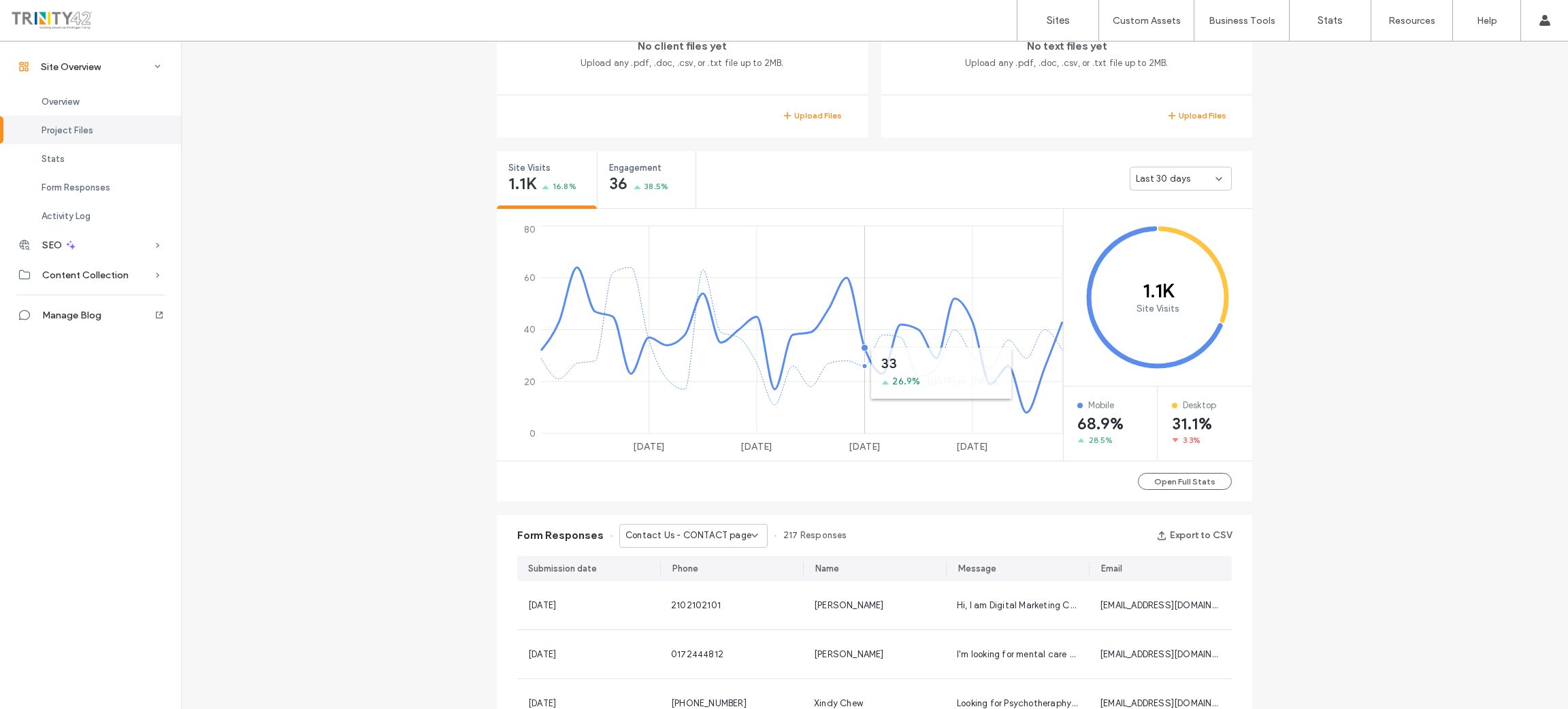
scroll to position [408, 0]
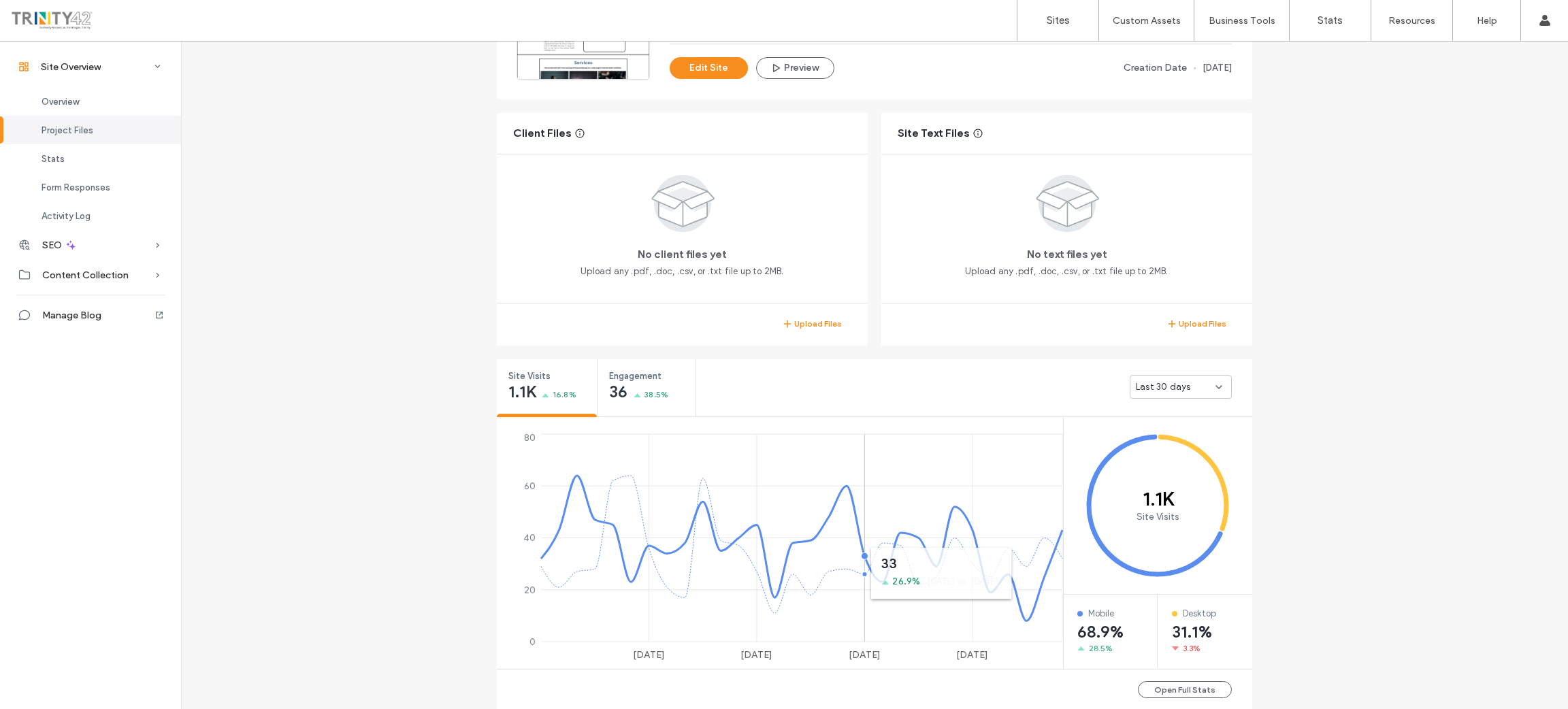
scroll to position [102, 0]
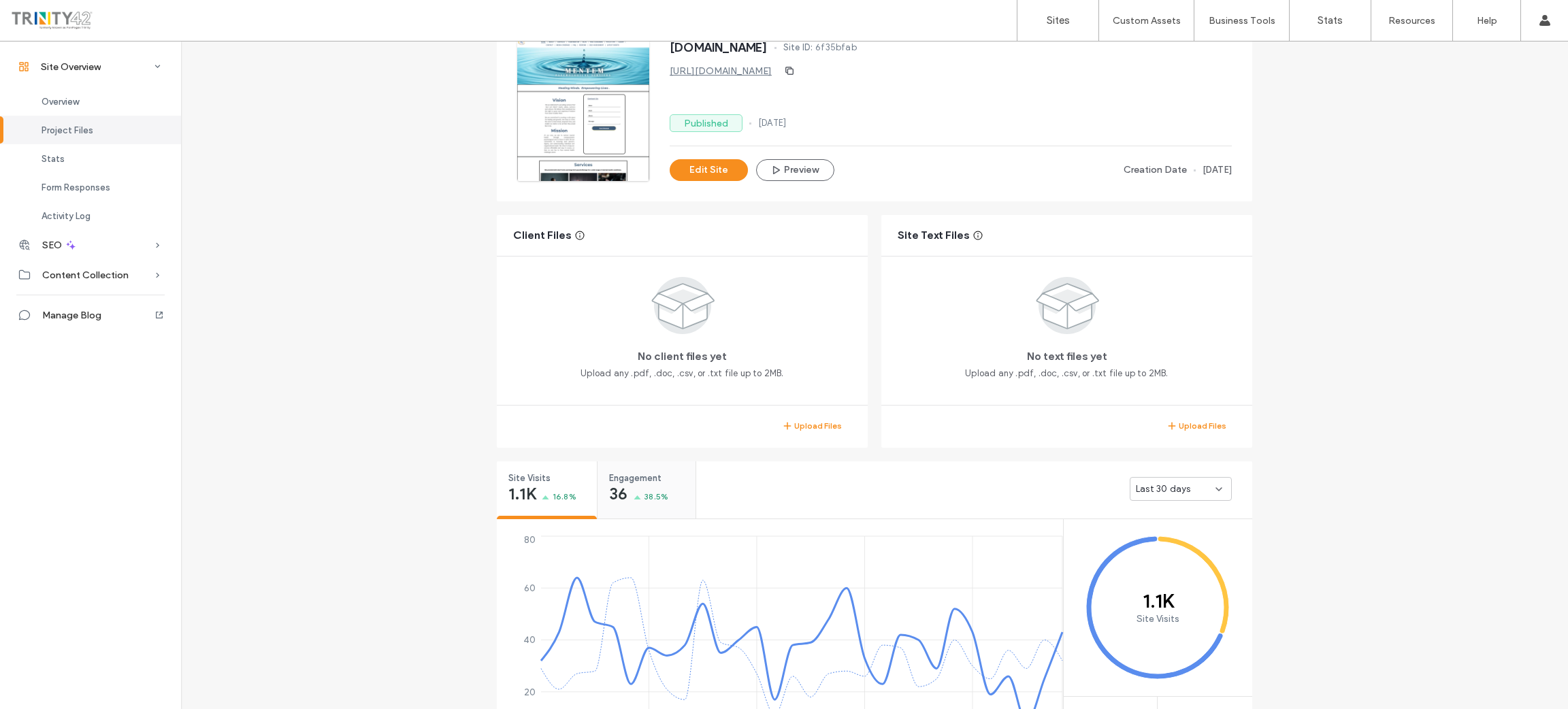
click at [666, 501] on div "Engagement 36 38.5%" at bounding box center [646, 486] width 98 height 51
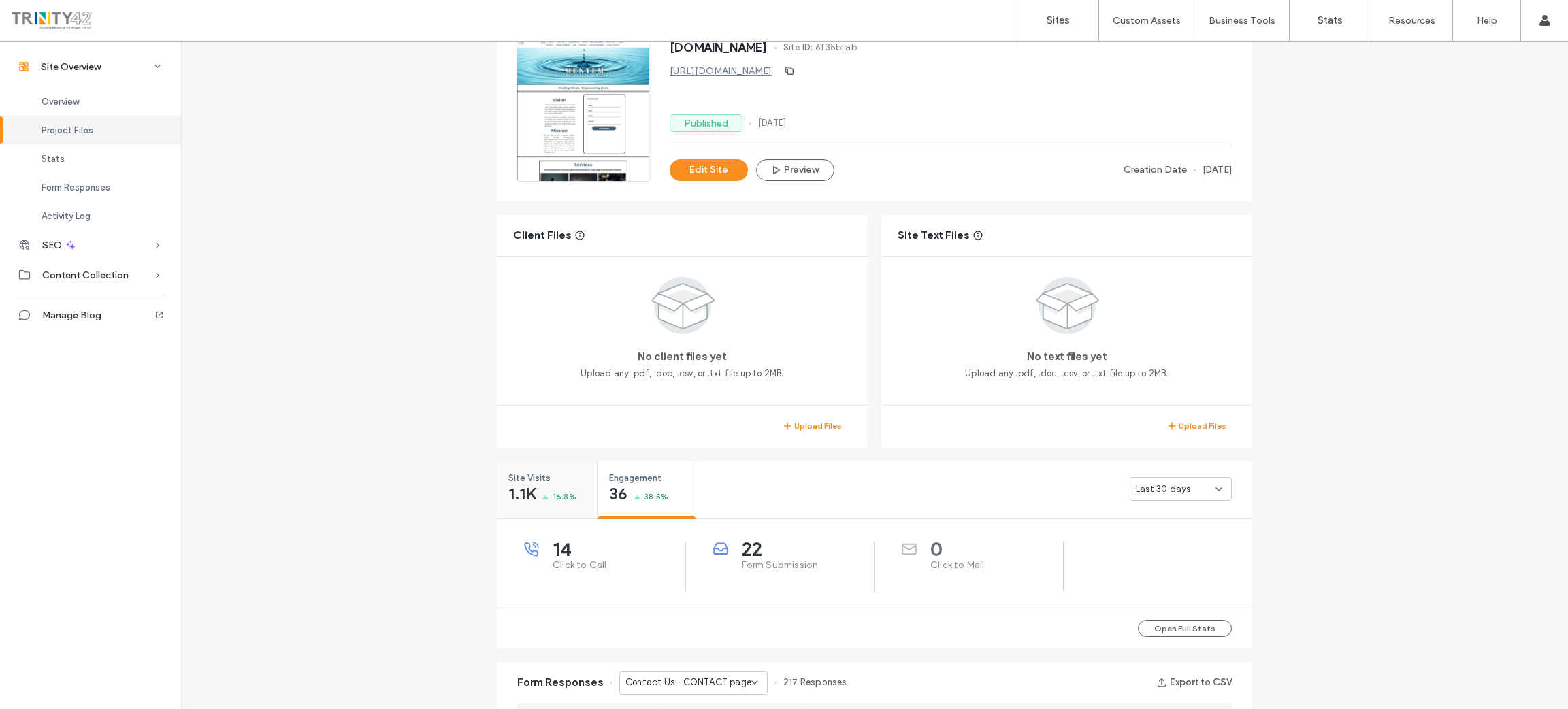
click at [562, 498] on span "16.8%" at bounding box center [565, 497] width 24 height 14
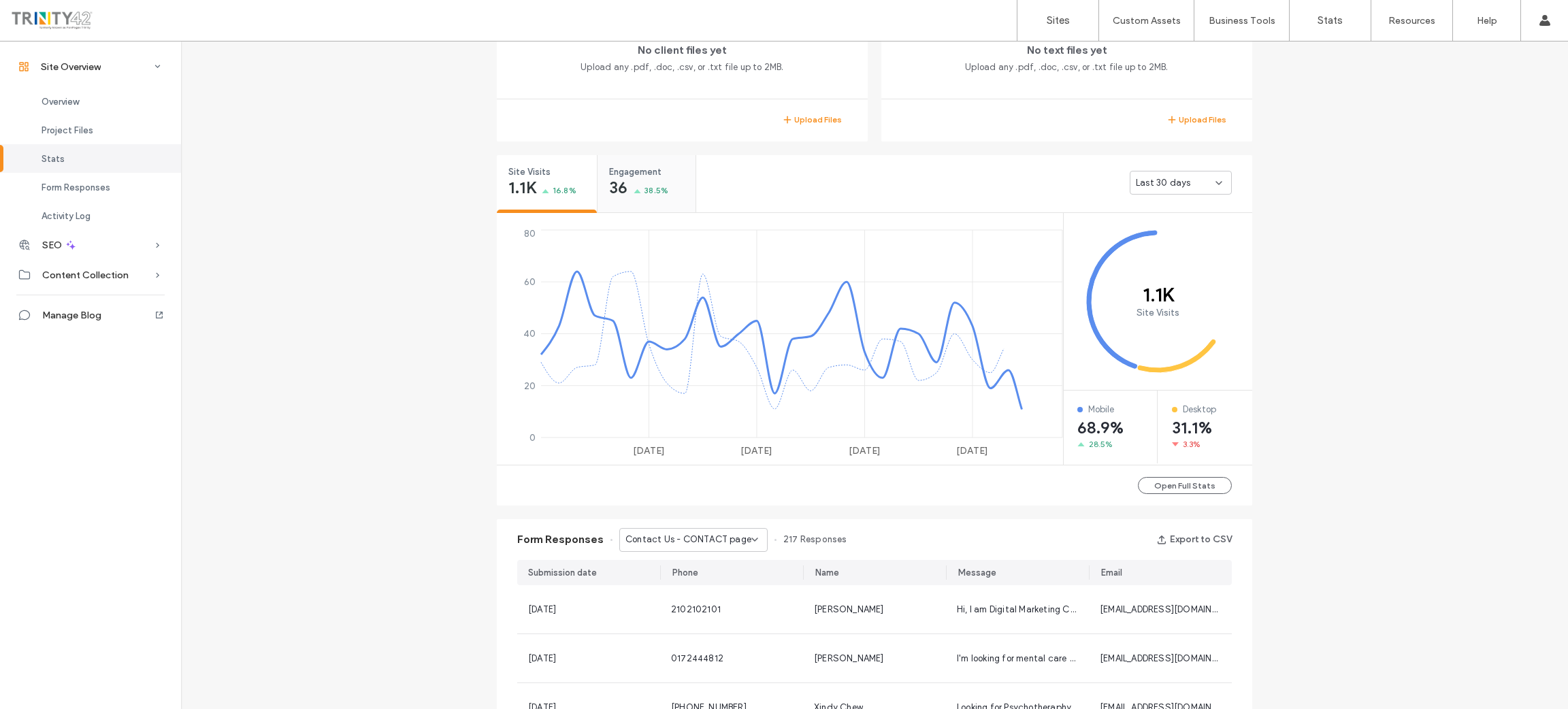
scroll to position [715, 0]
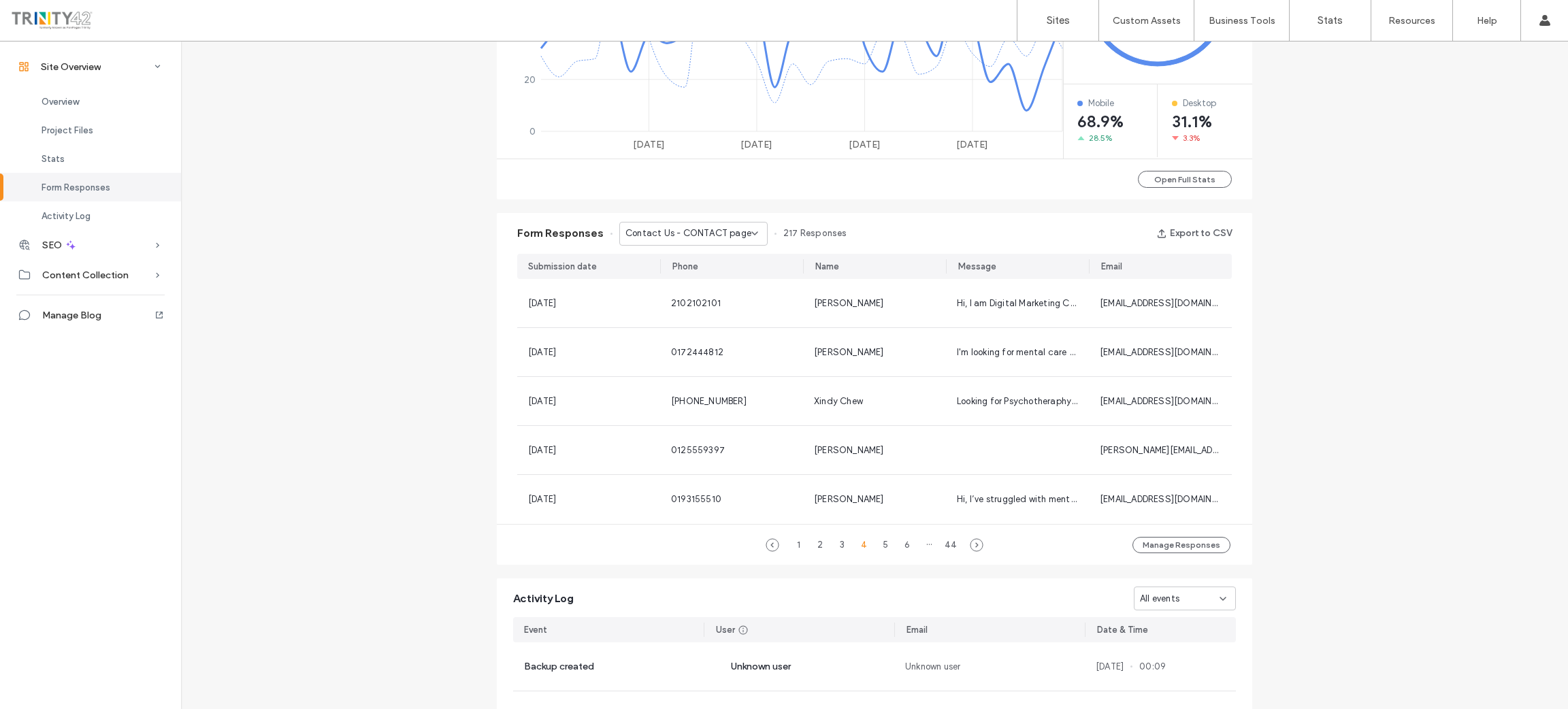
scroll to position [1005, 0]
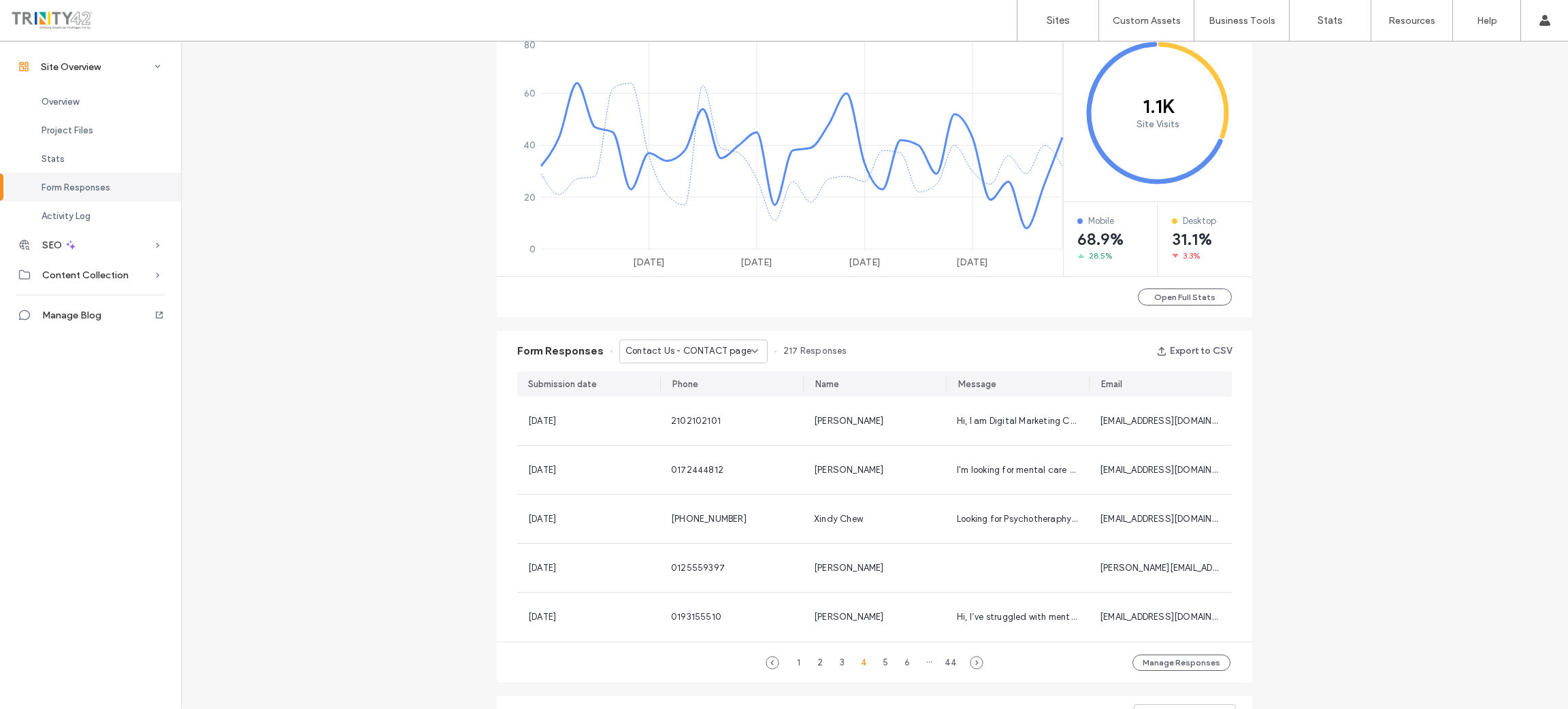
scroll to position [1005, 0]
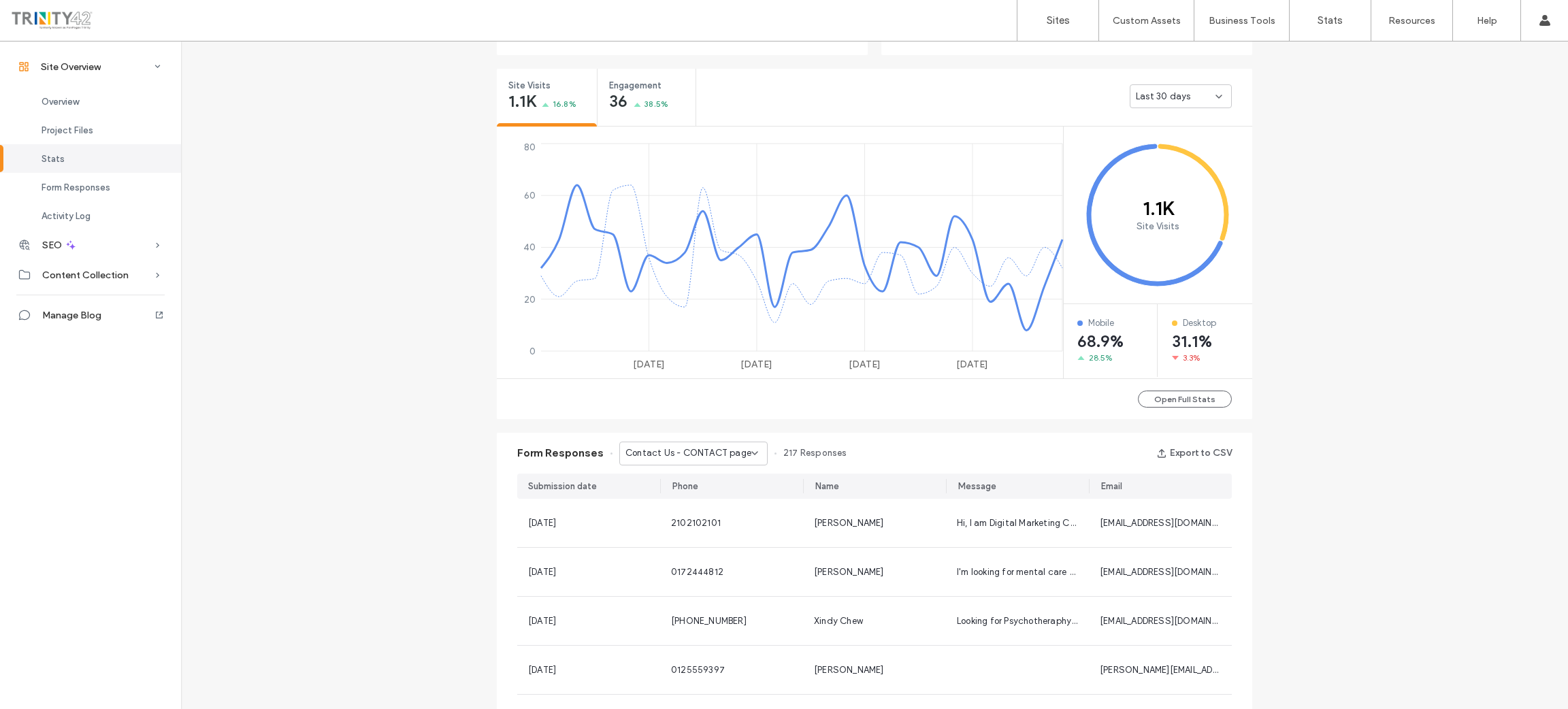
scroll to position [87, 0]
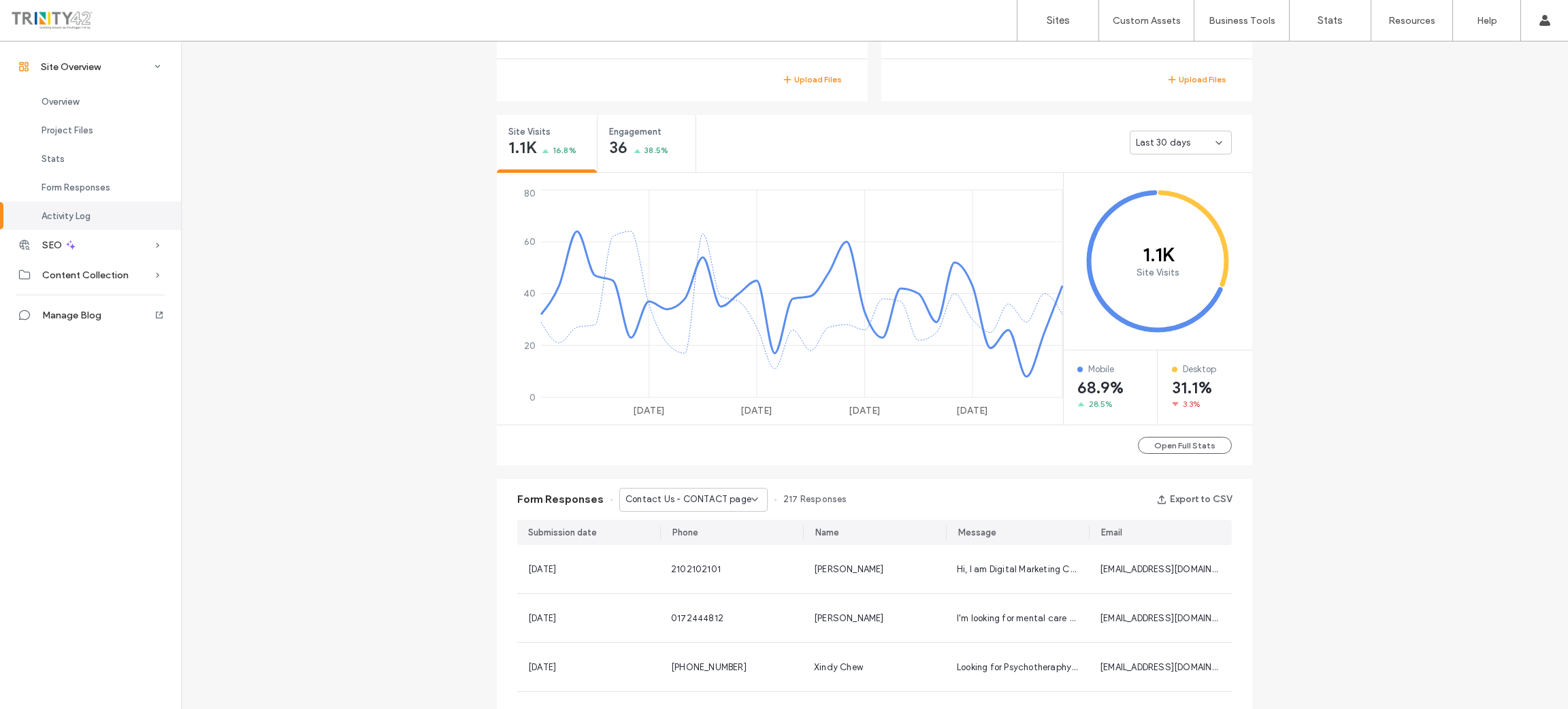
scroll to position [188, 0]
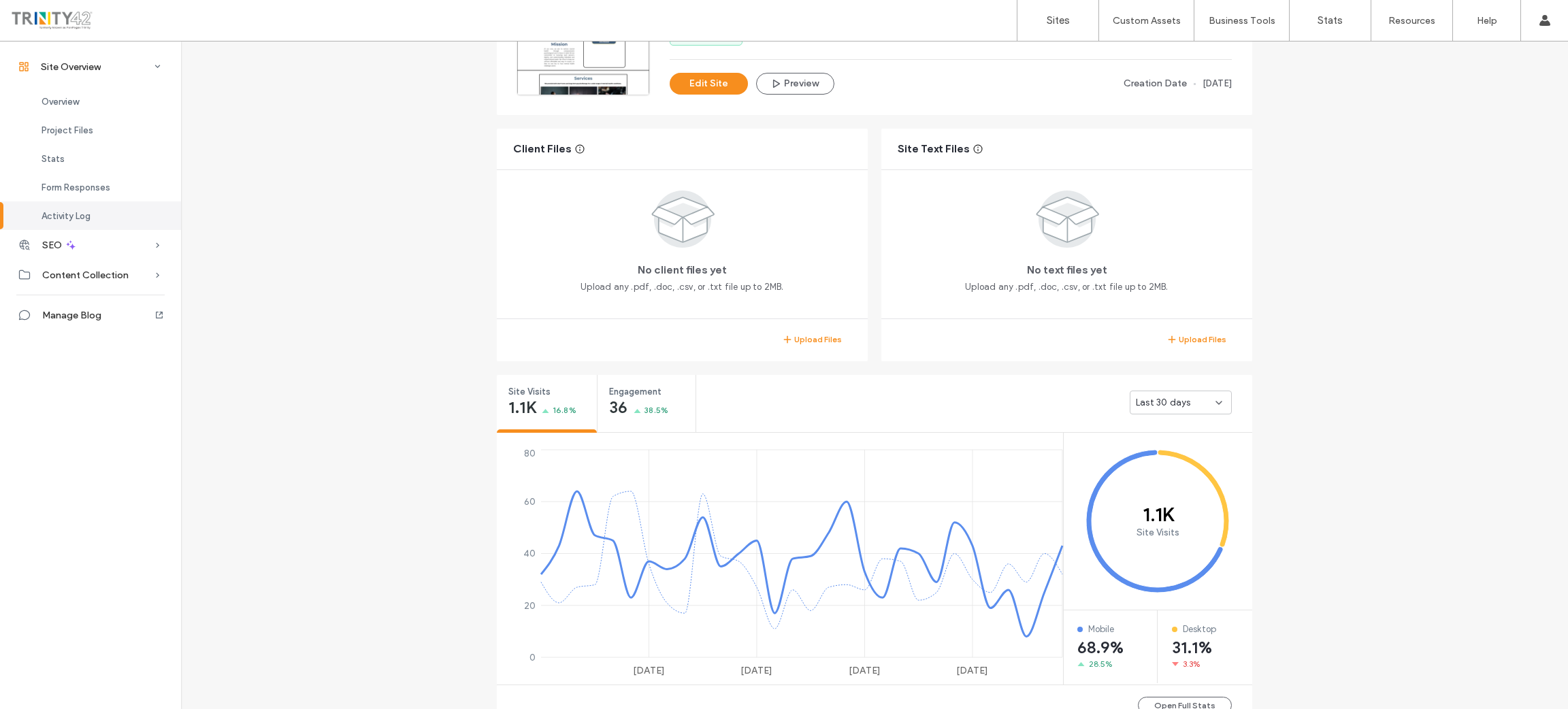
click at [362, 469] on div "Site Overview [DOMAIN_NAME] Site ID: 6f35bfab [URL][DOMAIN_NAME] Published [DAT…" at bounding box center [874, 672] width 1387 height 1638
click at [1206, 398] on div "Last 30 days" at bounding box center [1175, 402] width 79 height 14
click at [1312, 402] on div "Site Overview [DOMAIN_NAME] Site ID: 6f35bfab [URL][DOMAIN_NAME] Published [DAT…" at bounding box center [874, 672] width 1387 height 1638
click at [69, 157] on div "Stats" at bounding box center [90, 158] width 181 height 29
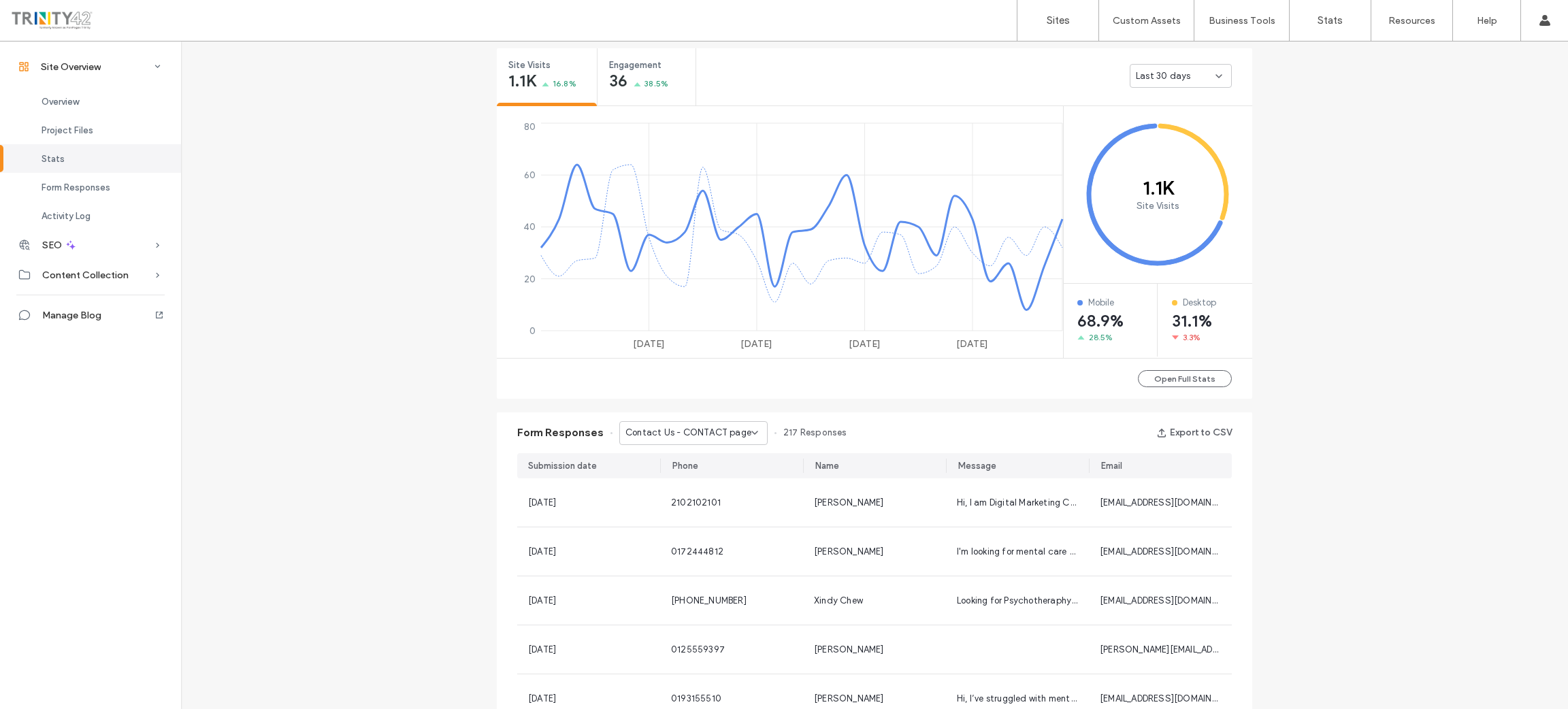
scroll to position [516, 0]
click at [1175, 405] on div "Form Responses Contact Us - CONTACT page 217 Responses Export to CSV Submission…" at bounding box center [874, 588] width 769 height 365
click at [1175, 371] on button "Open Full Stats" at bounding box center [1184, 378] width 94 height 17
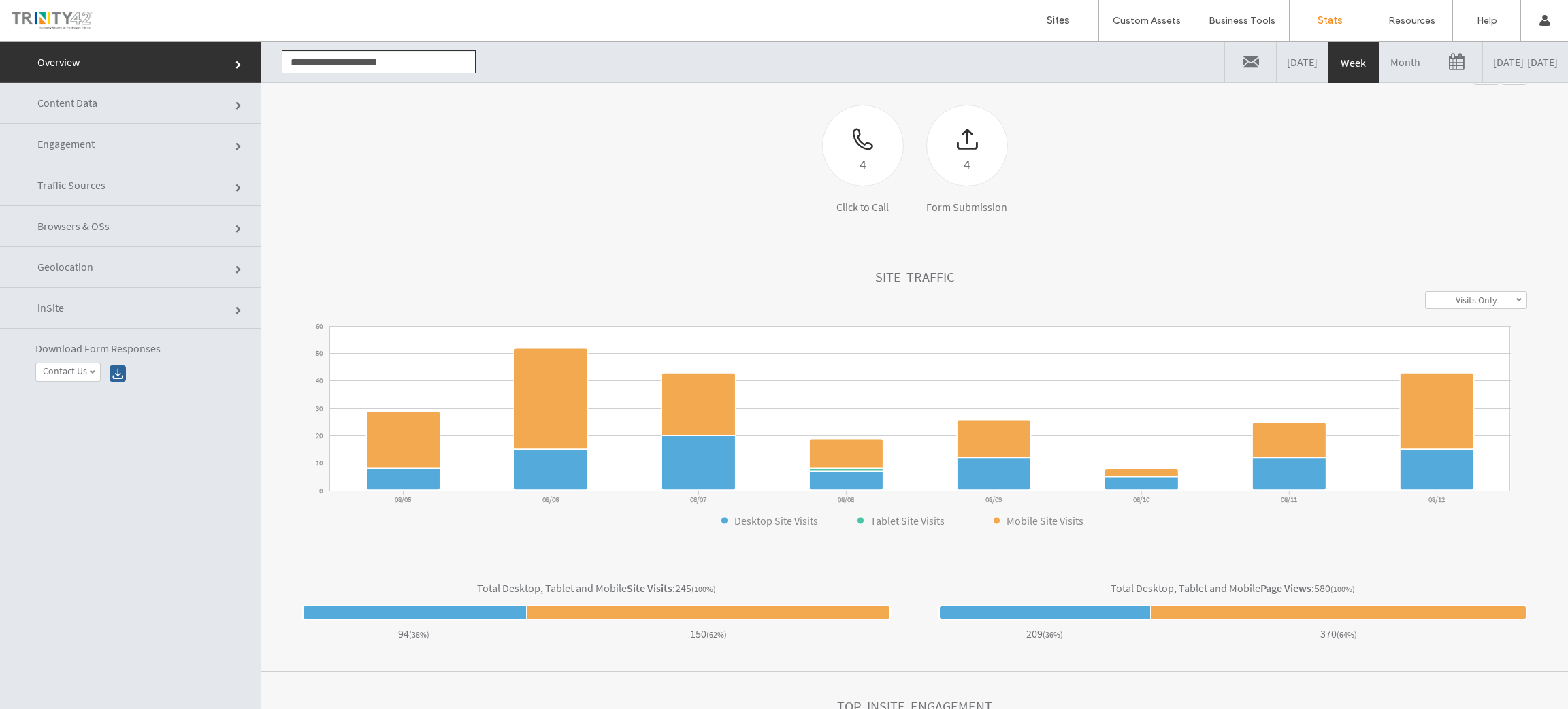
scroll to position [204, 0]
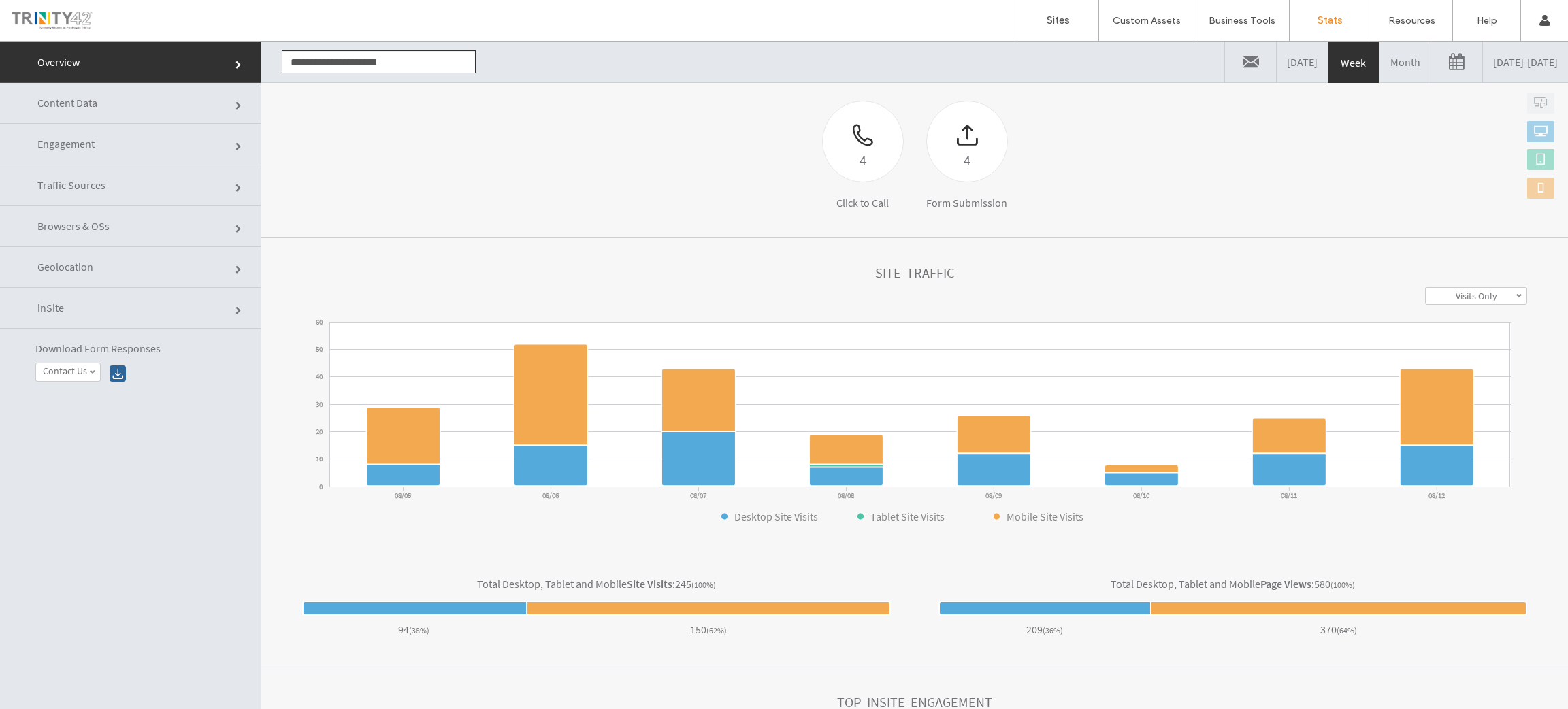
click link "Content Data"
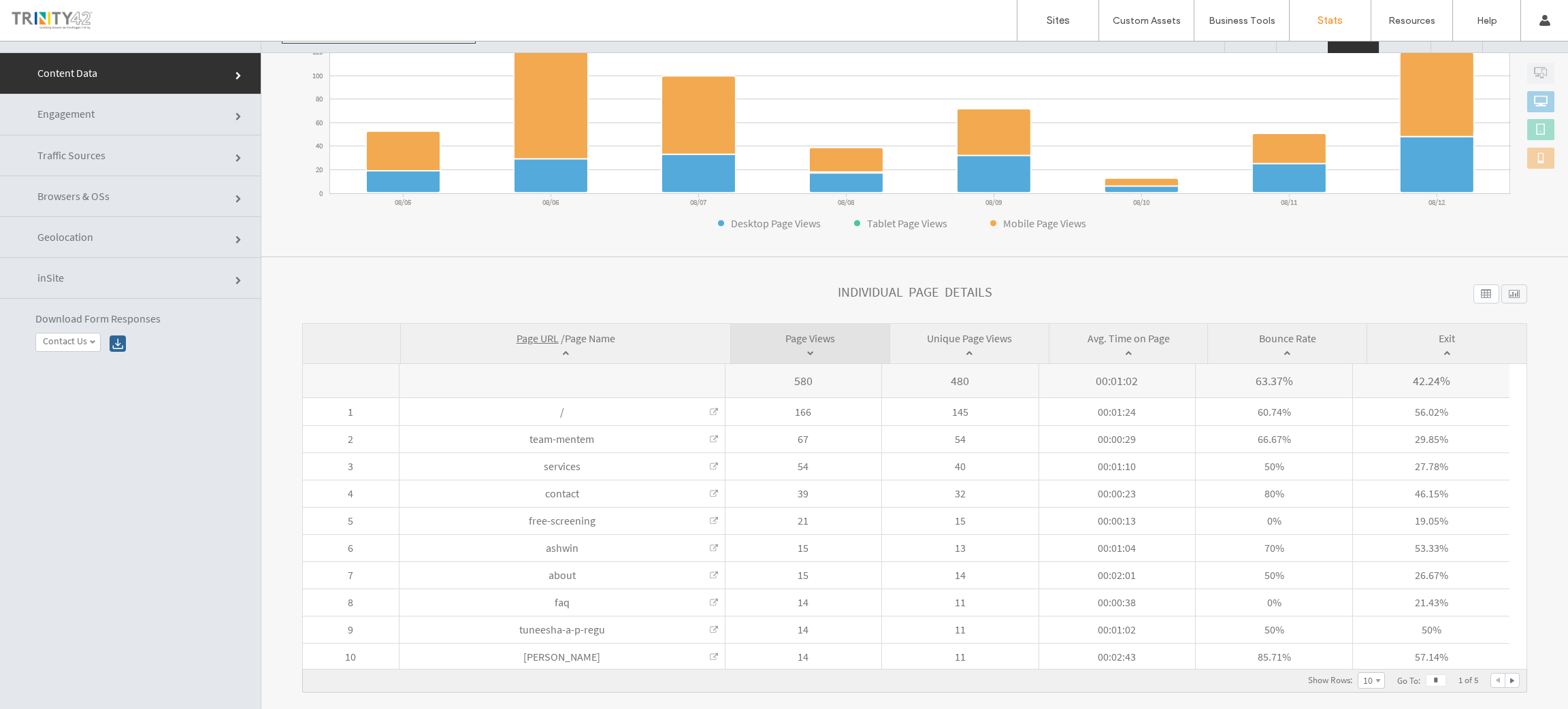
scroll to position [0, 0]
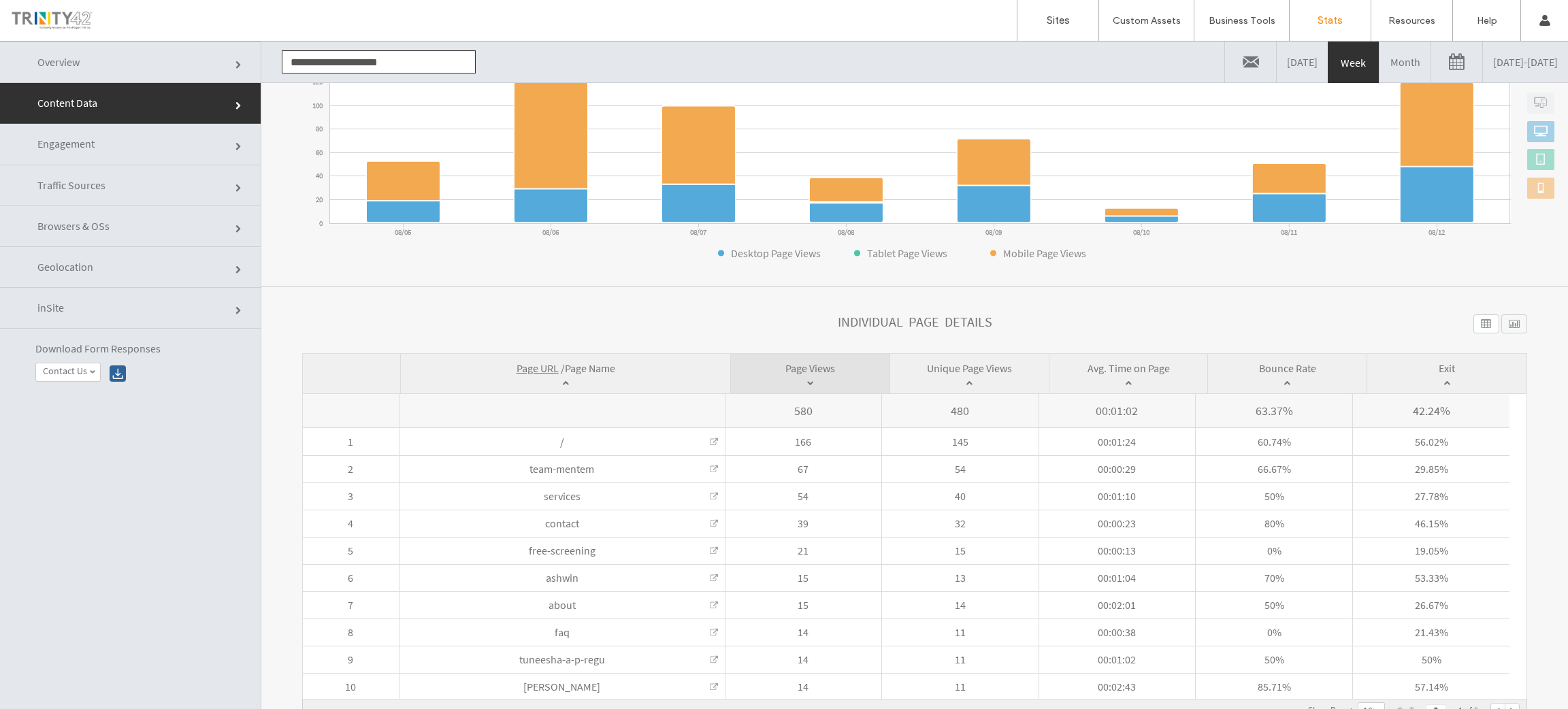
click link "Engagement"
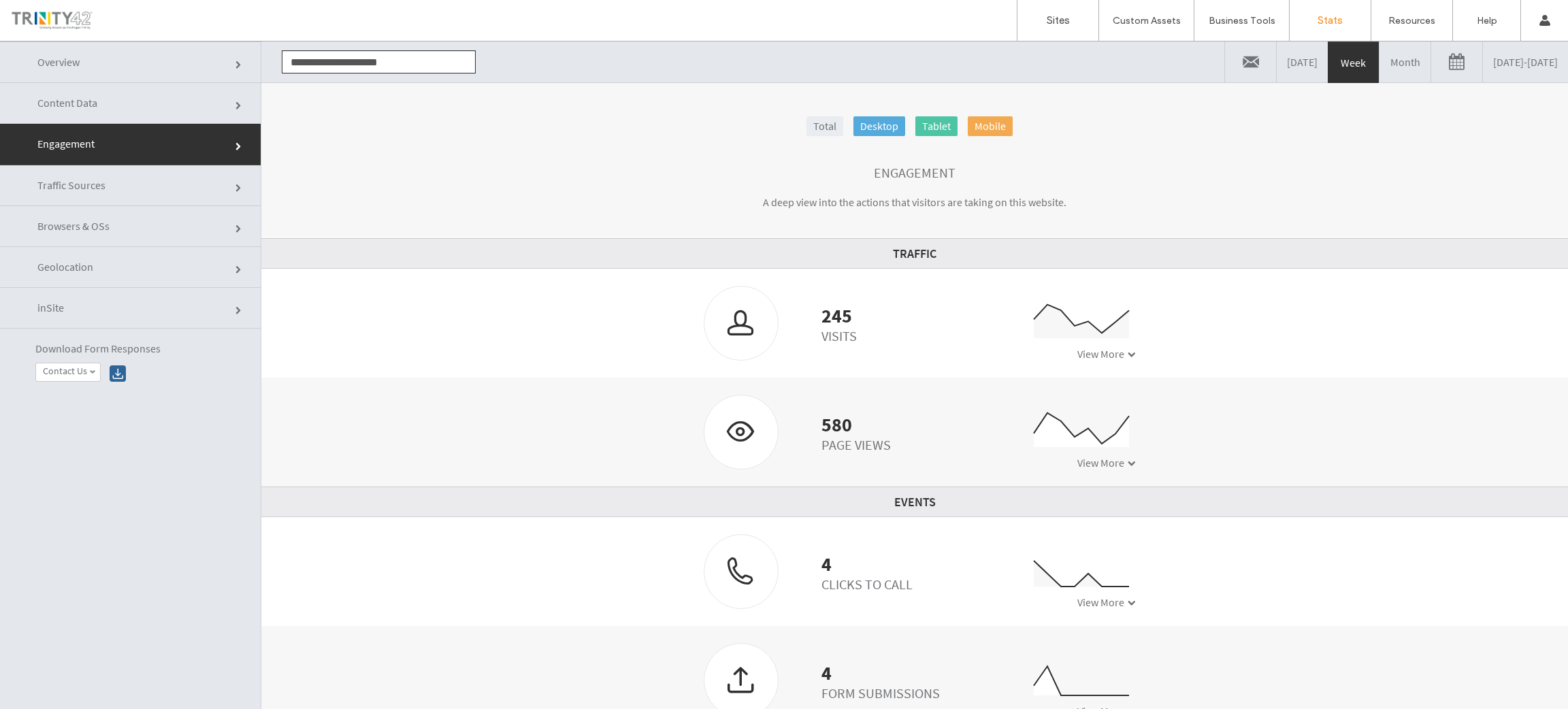
click link "Traffic Sources"
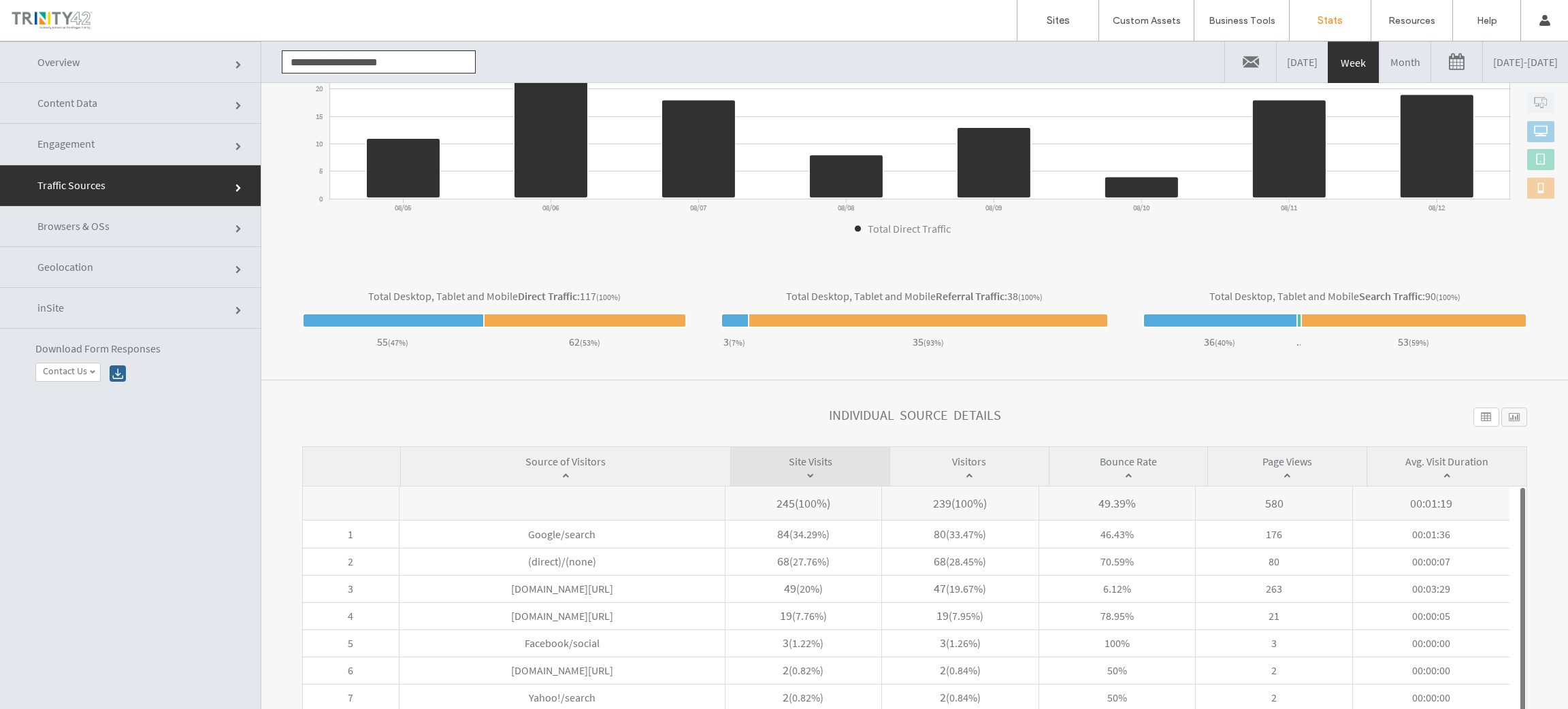
scroll to position [398, 0]
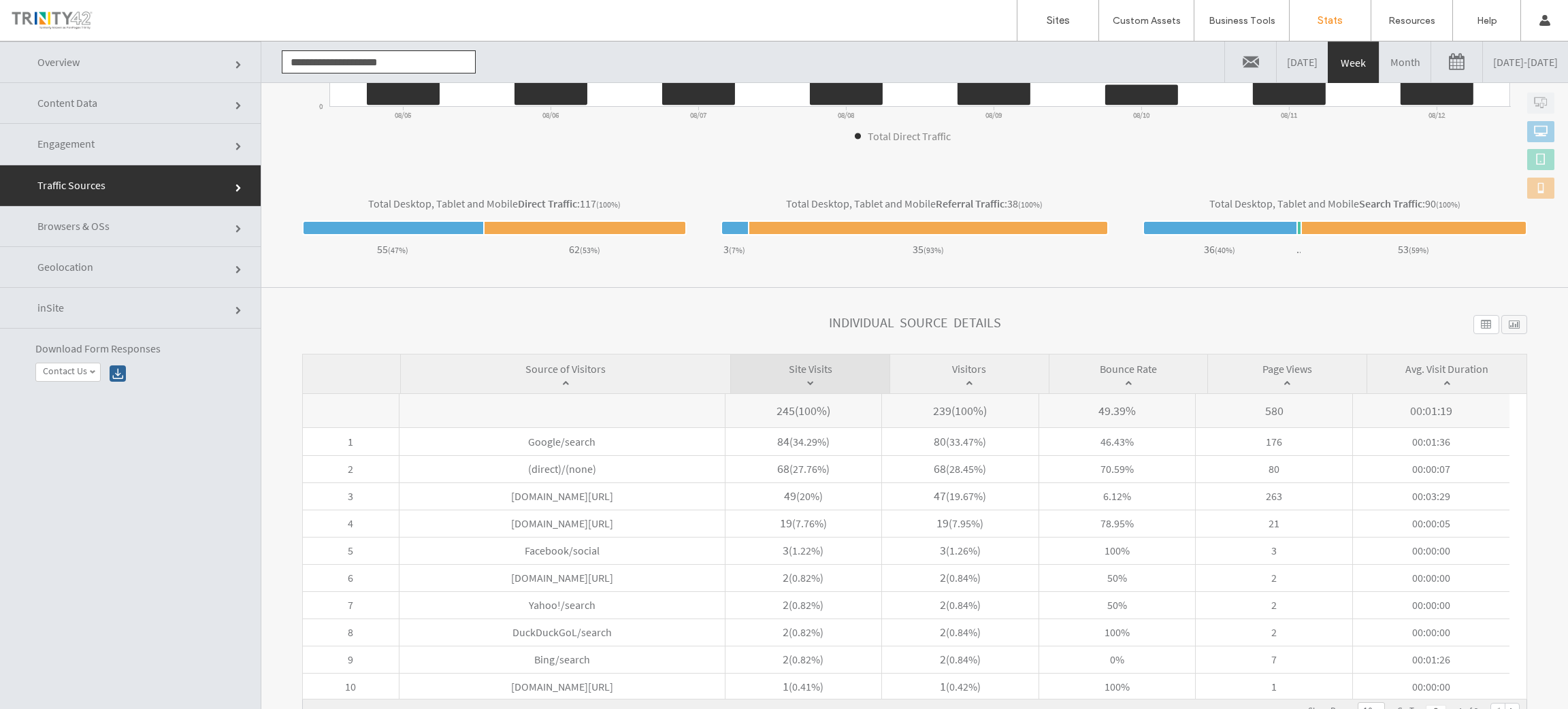
click link "Browsers & OSs"
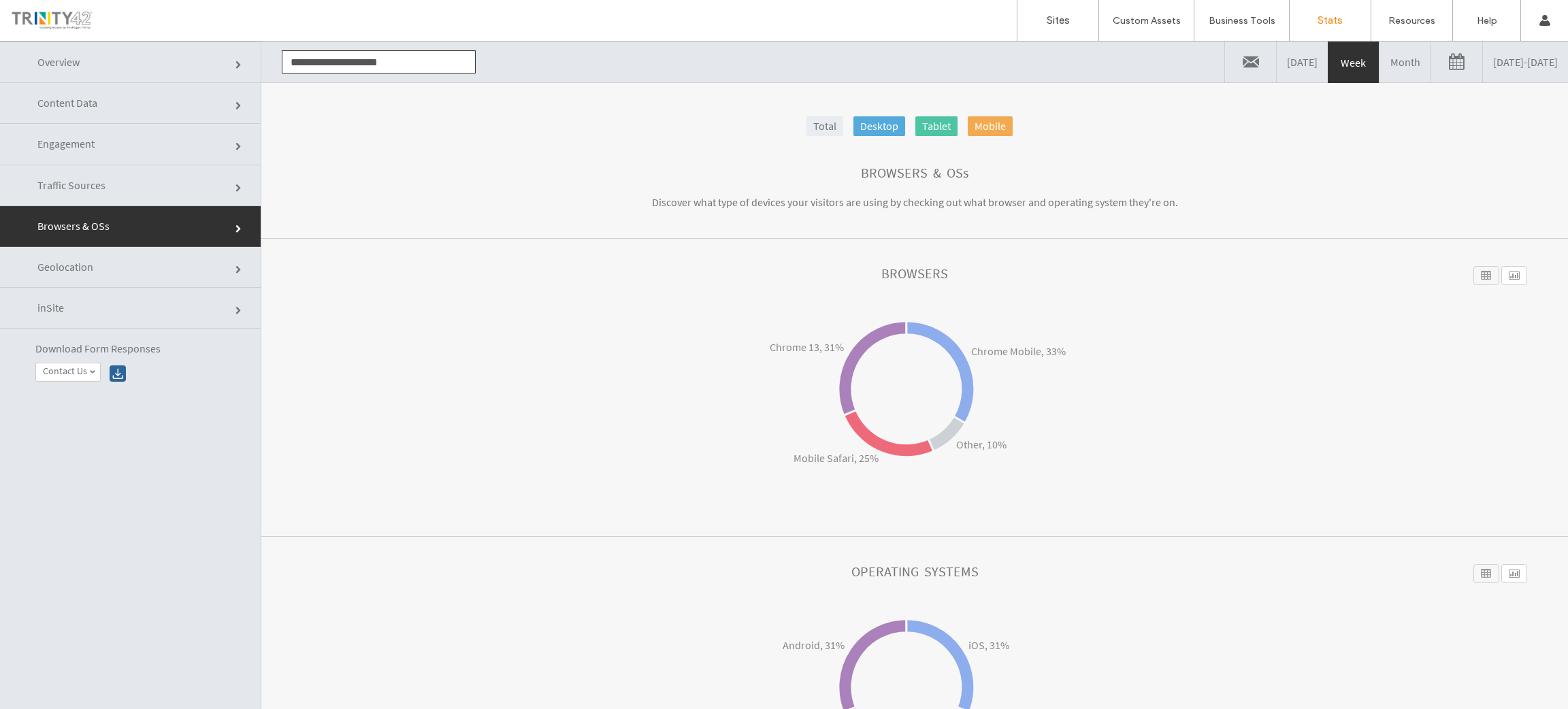
click link "Overview"
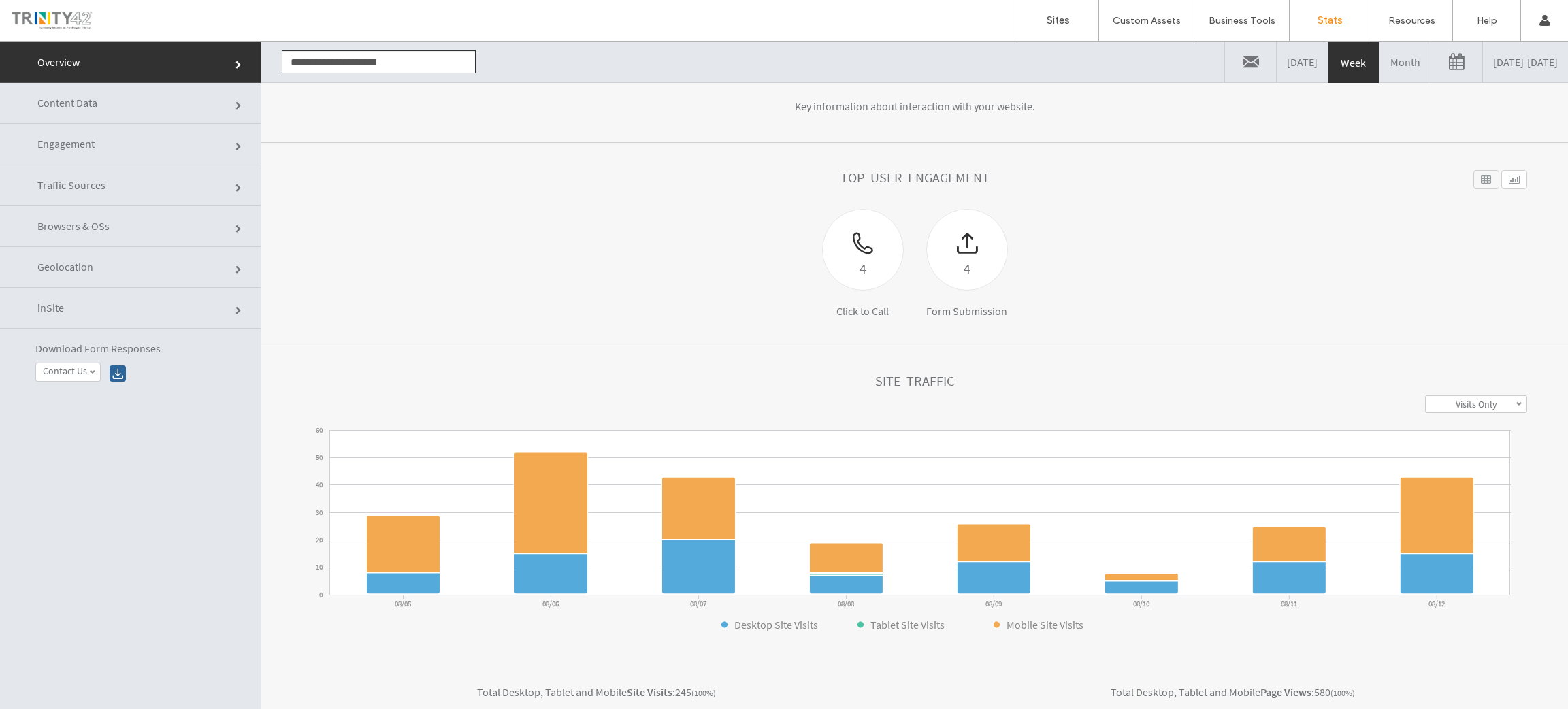
scroll to position [229, 0]
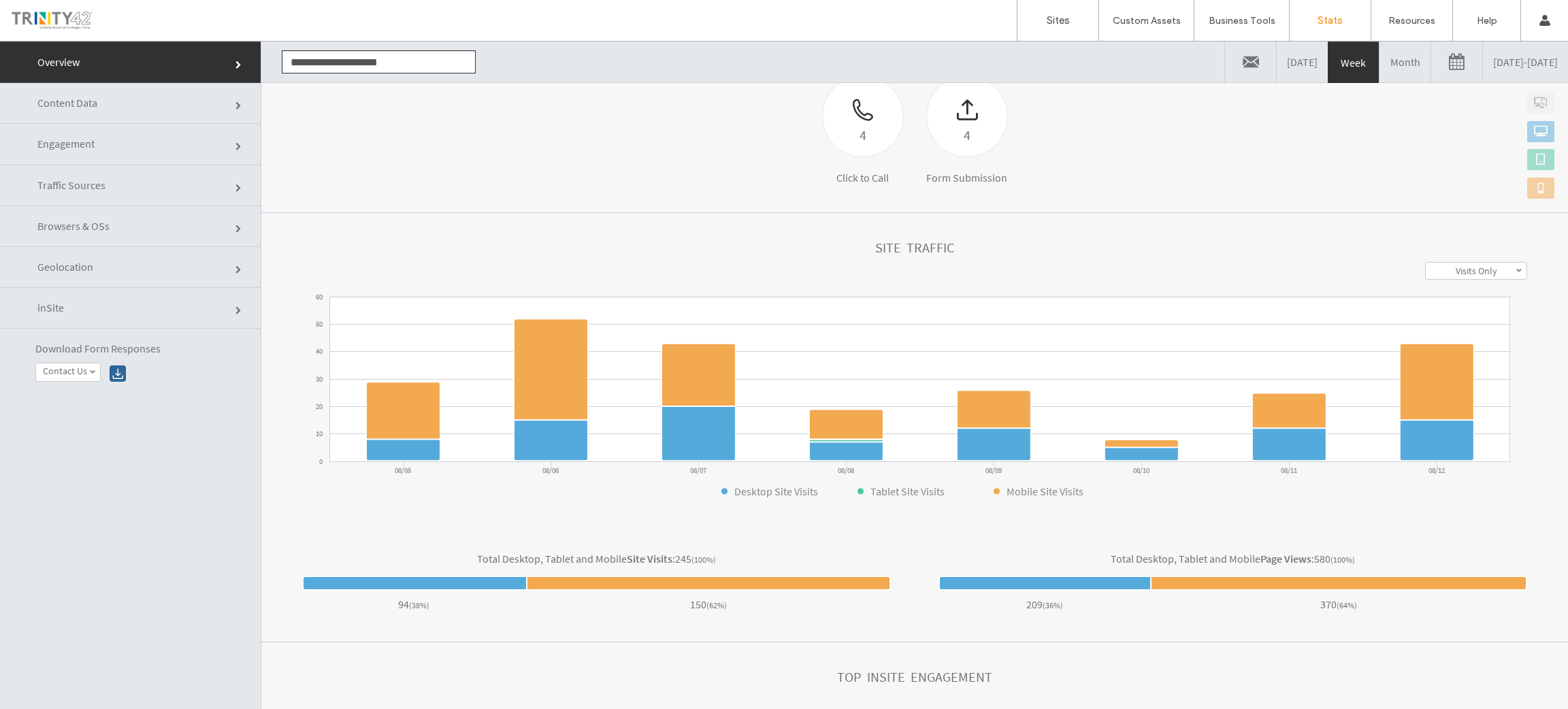
click link "Content Data"
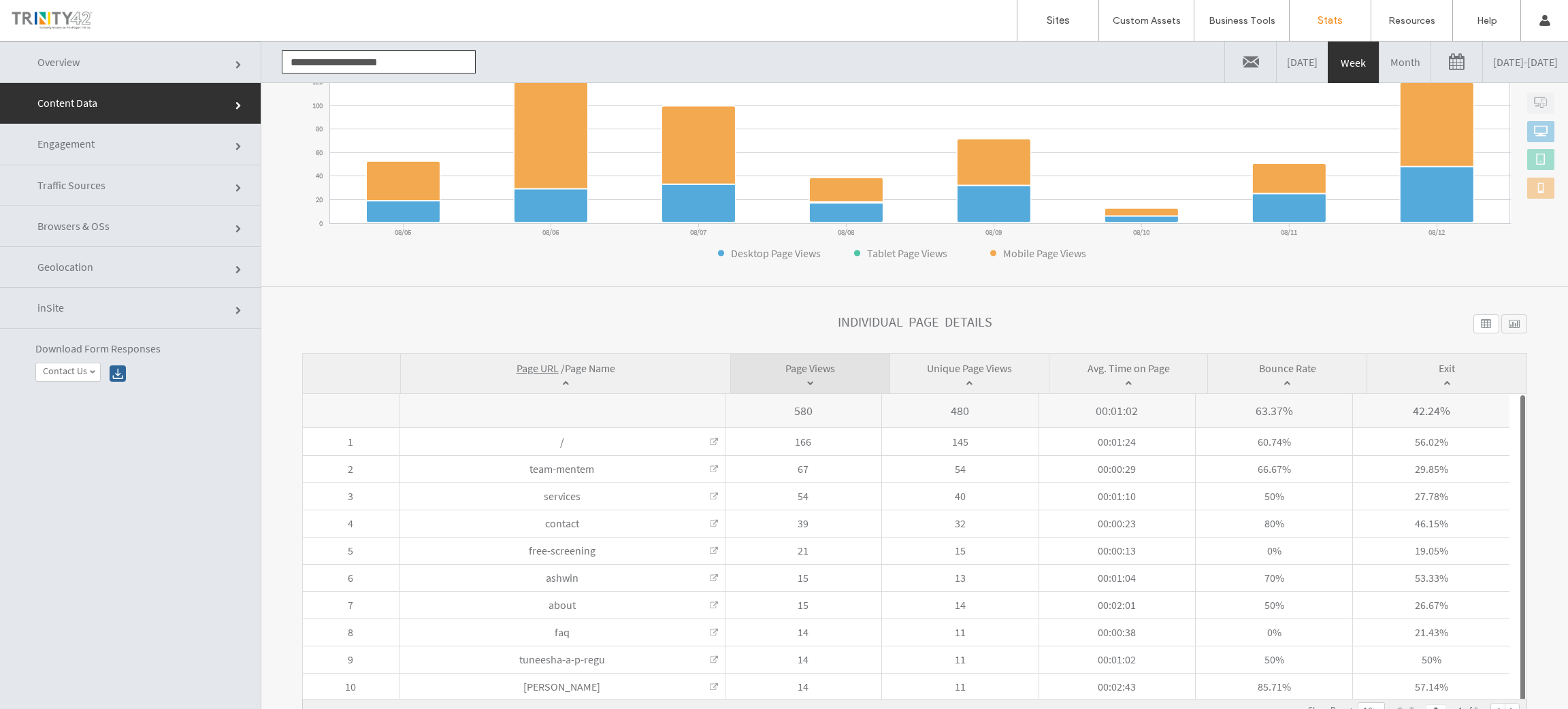
scroll to position [0, 0]
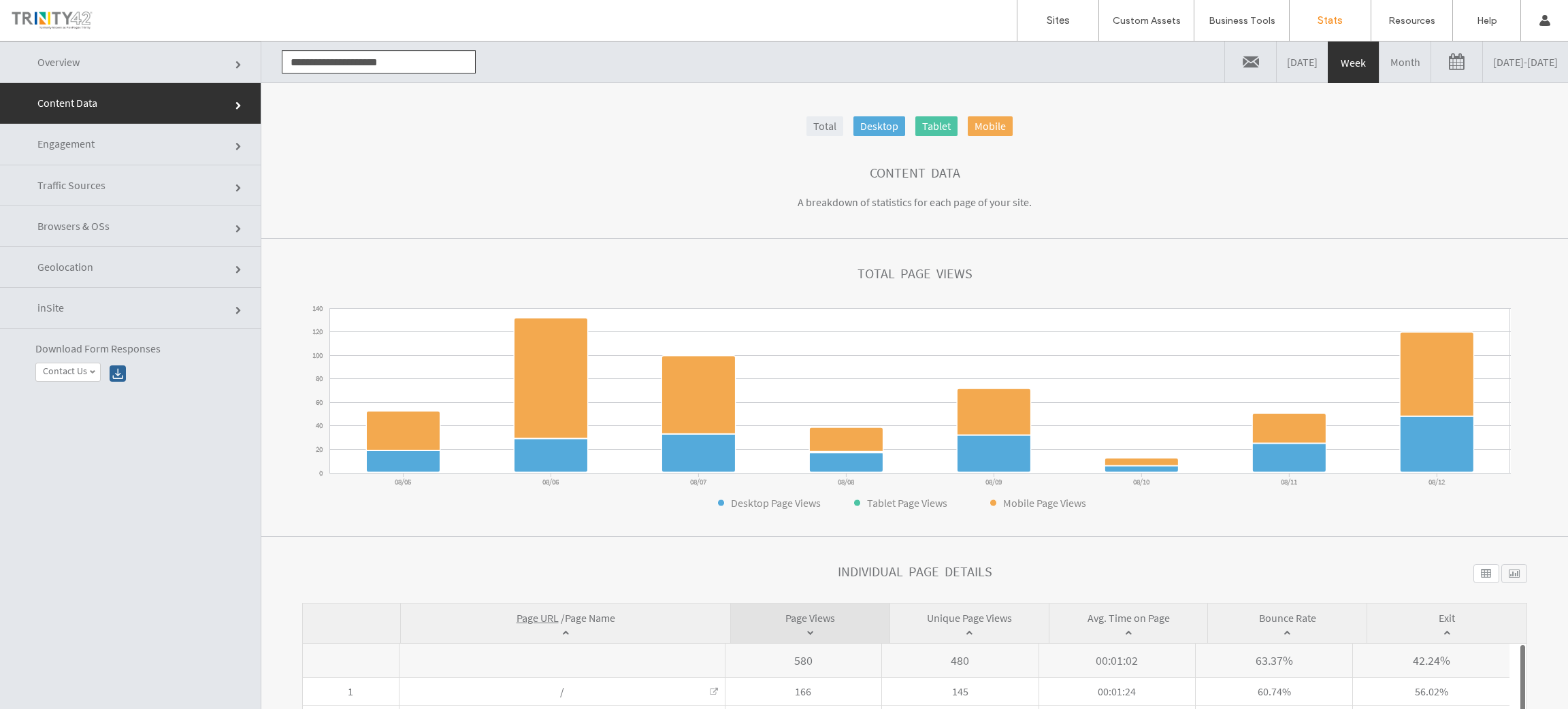
click link "Overview"
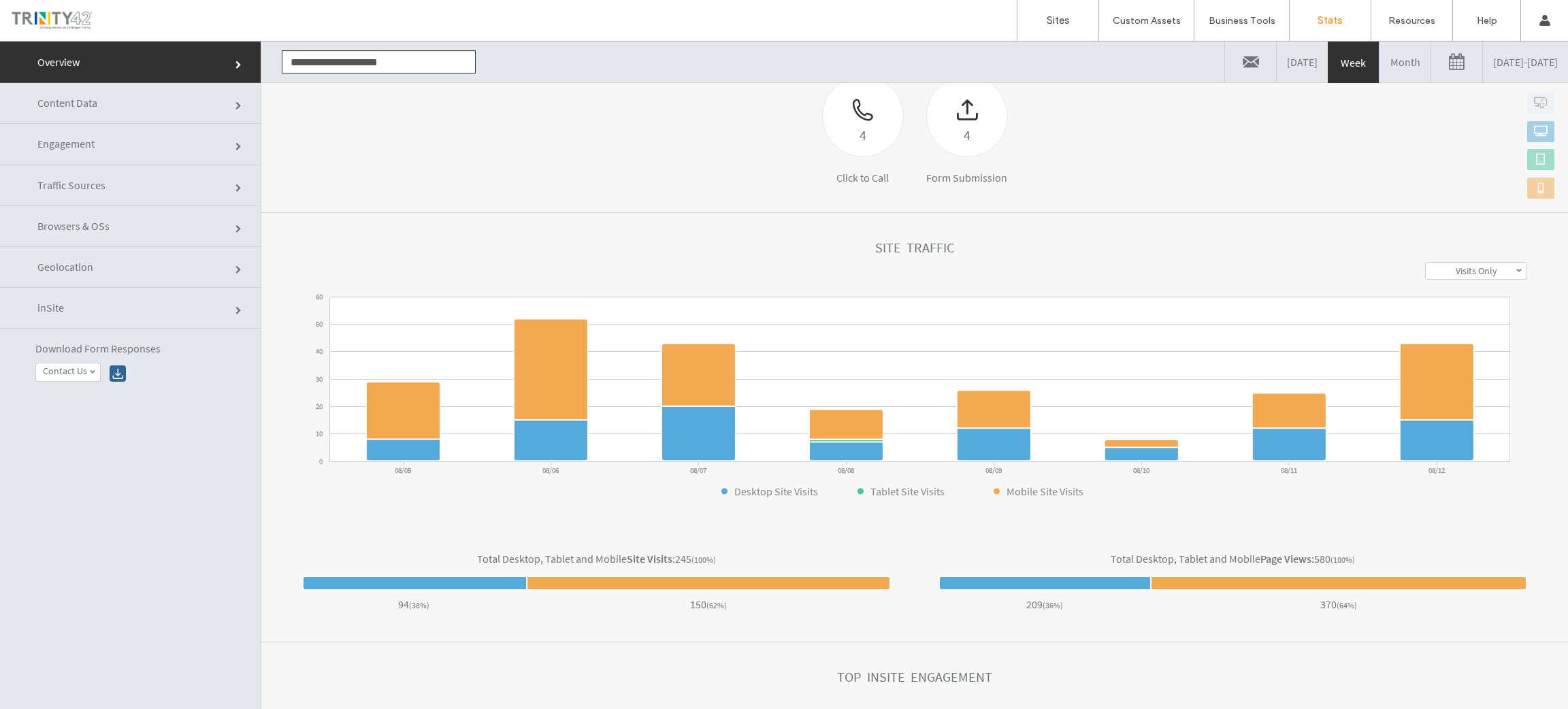
click link "Content Data"
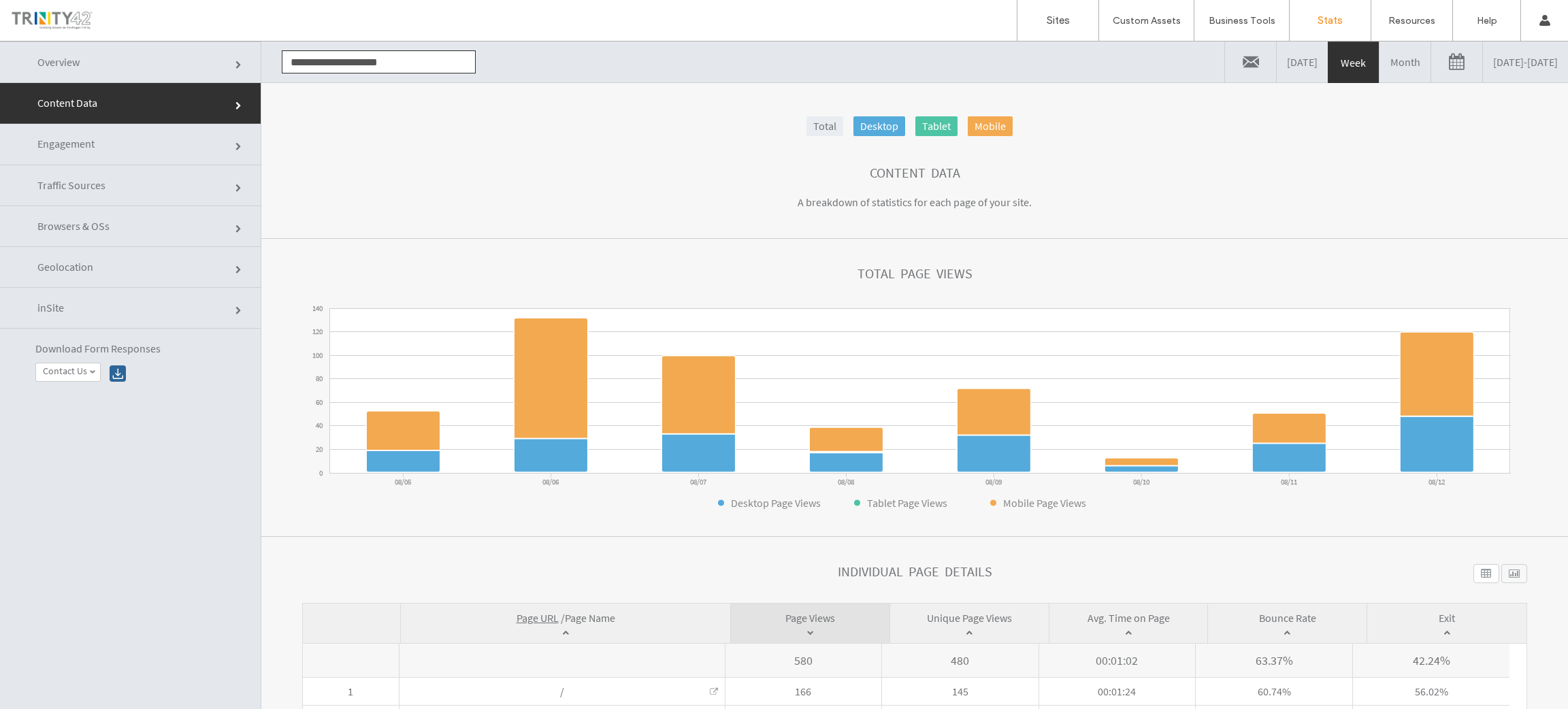
click link "Overview"
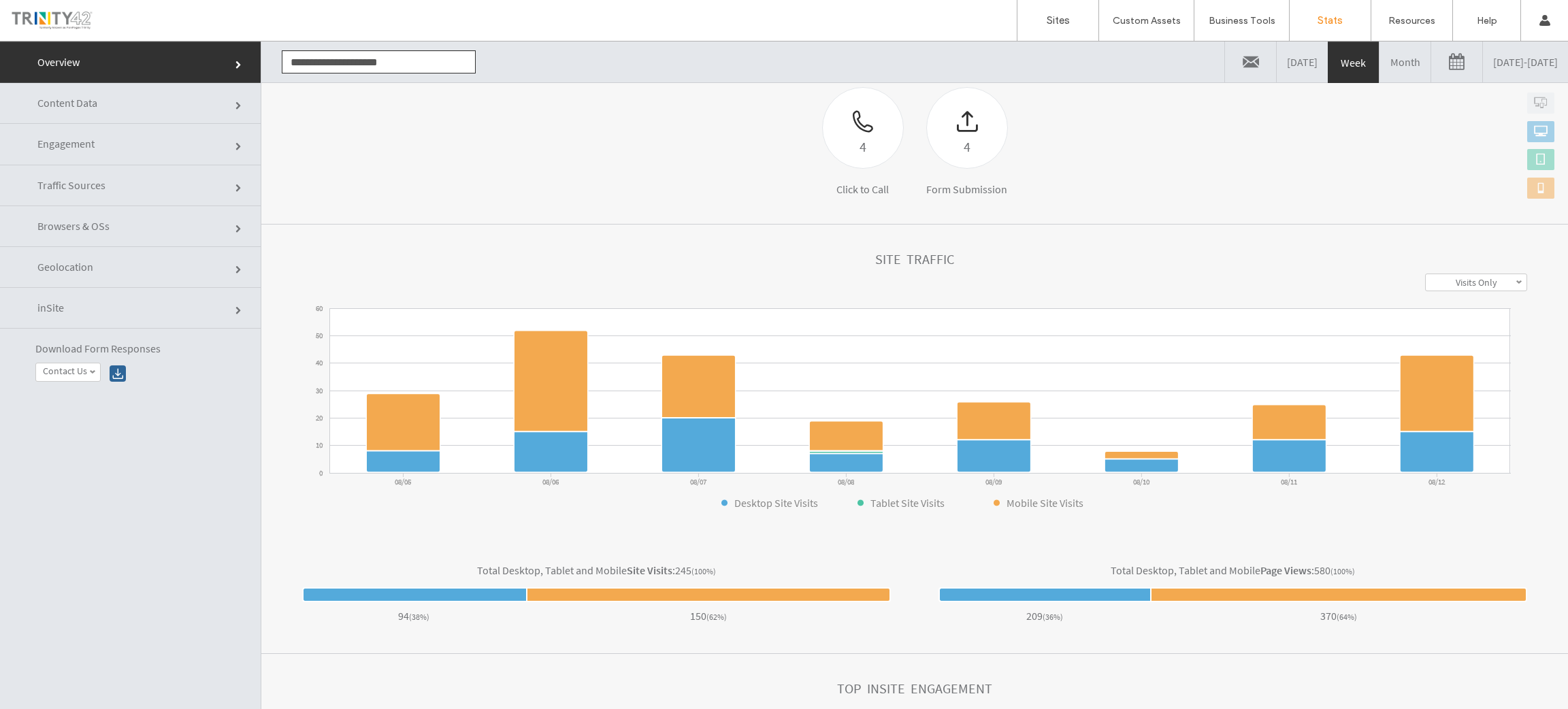
scroll to position [229, 0]
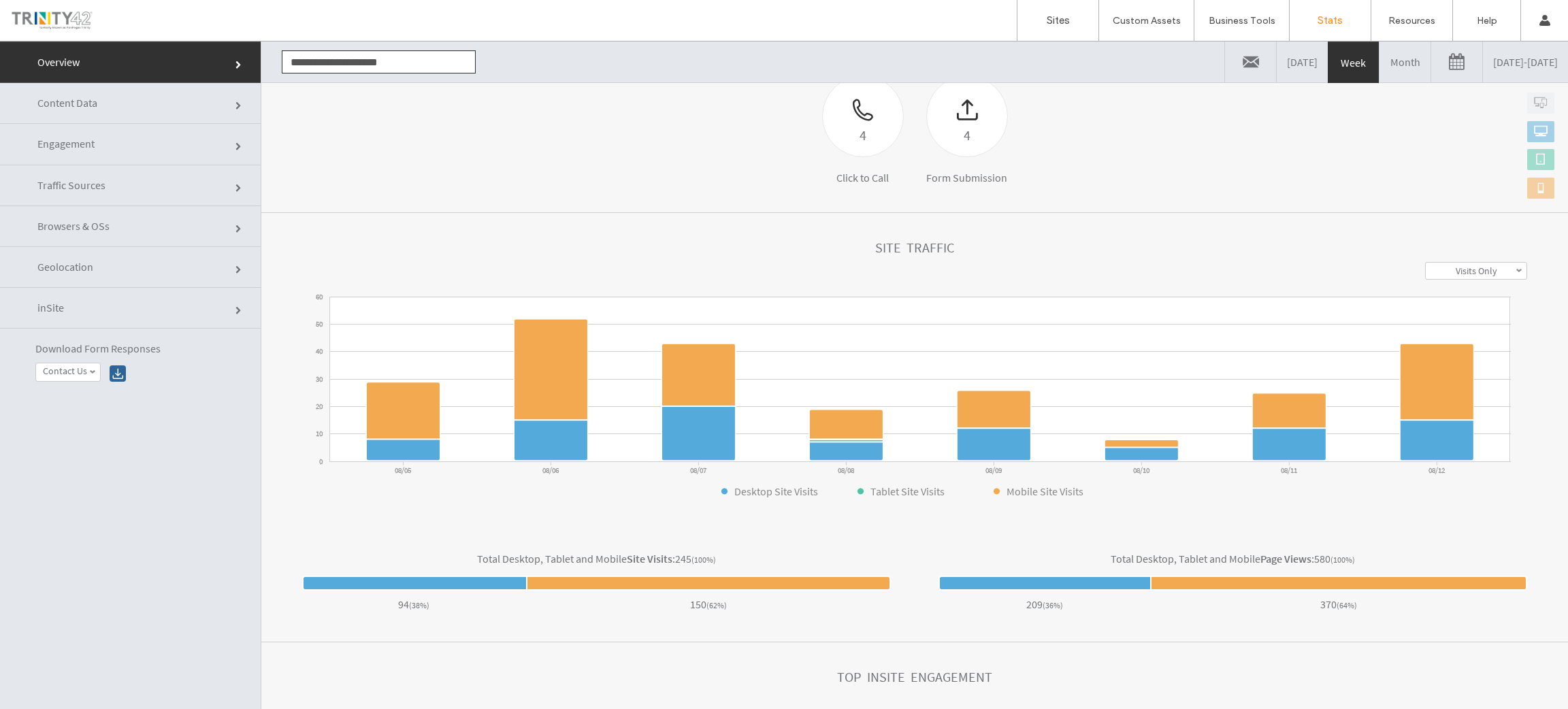
click link "Content Data"
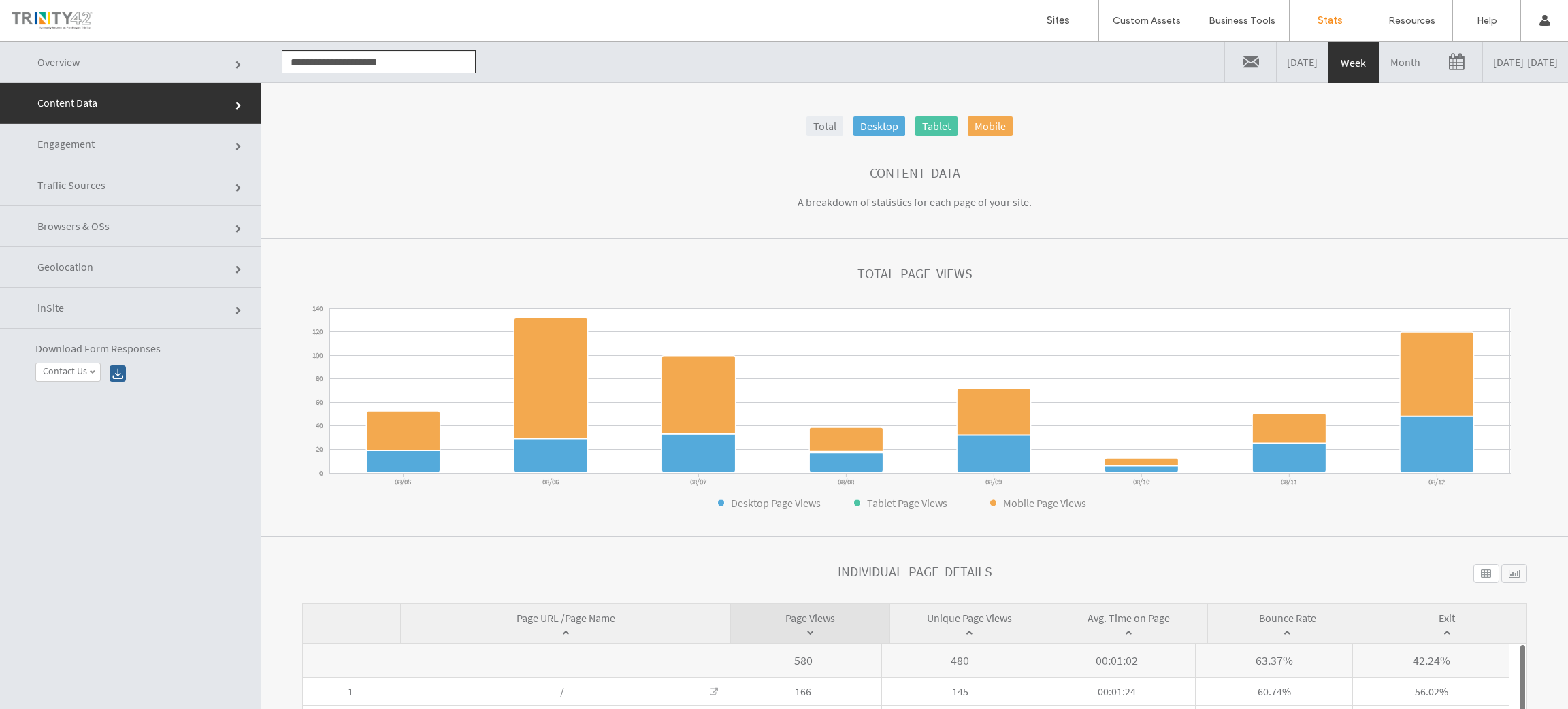
click section "Content Data A breakdown of statistics for each page of your site."
click at [602, 177] on div "Content Data" at bounding box center [914, 173] width 1225 height 15
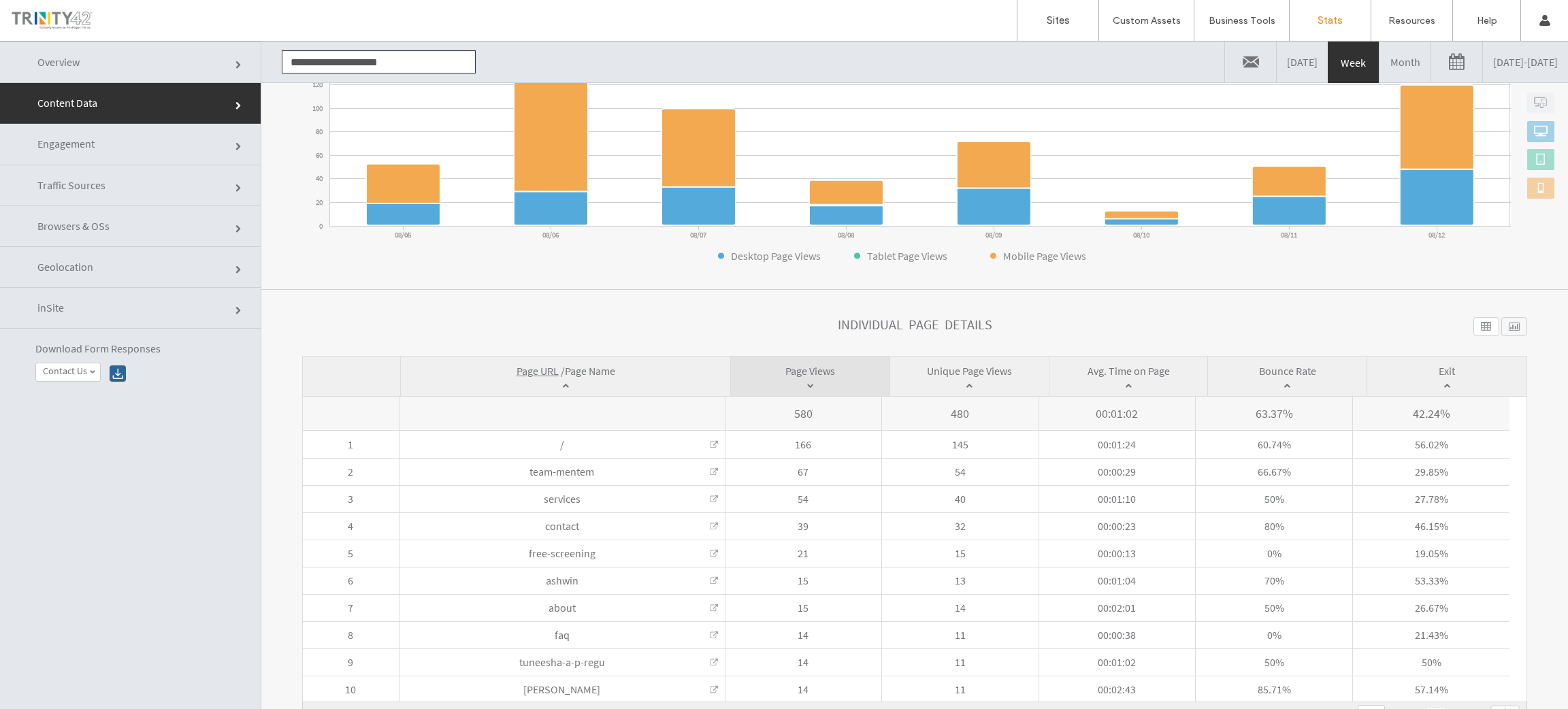
scroll to position [250, 0]
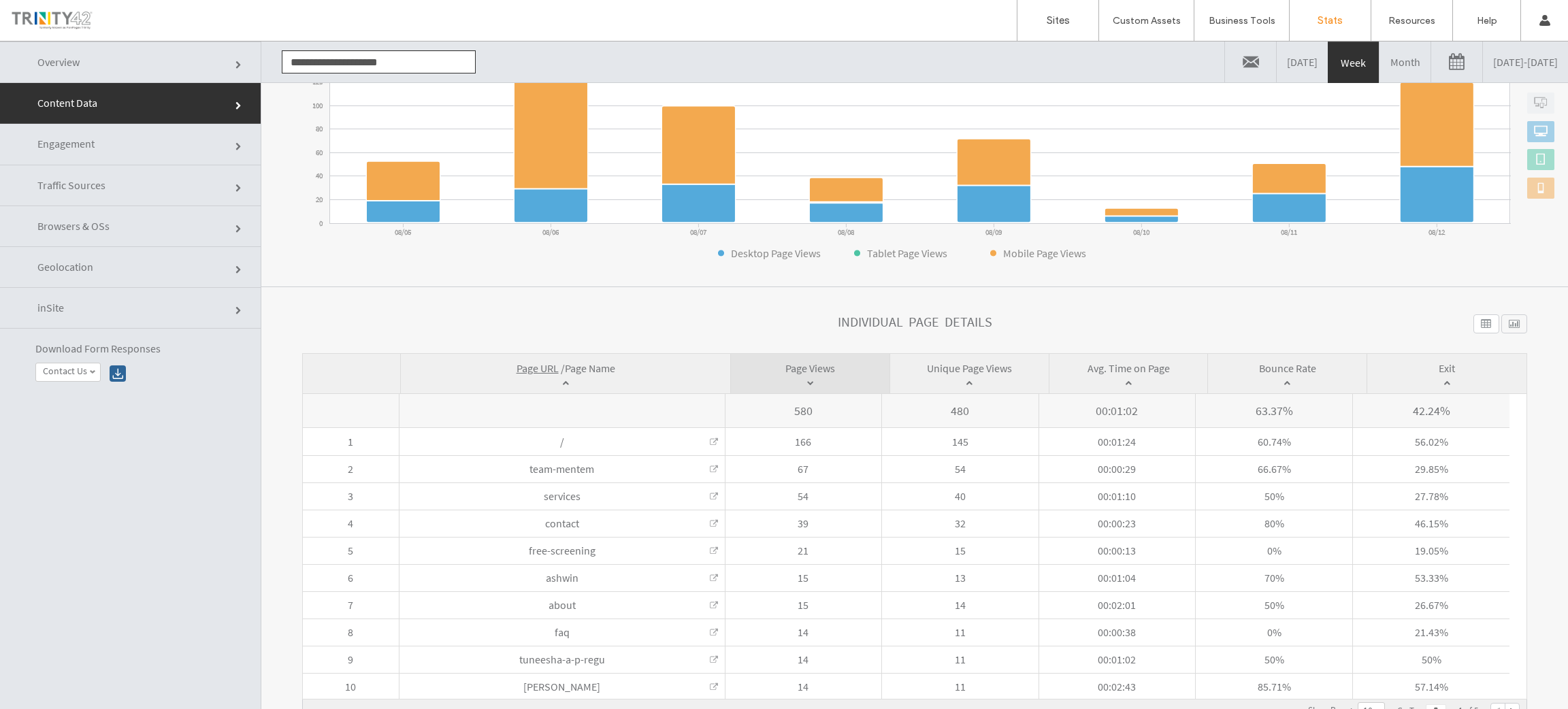
click at [1380, 62] on link "Month" at bounding box center [1405, 62] width 51 height 41
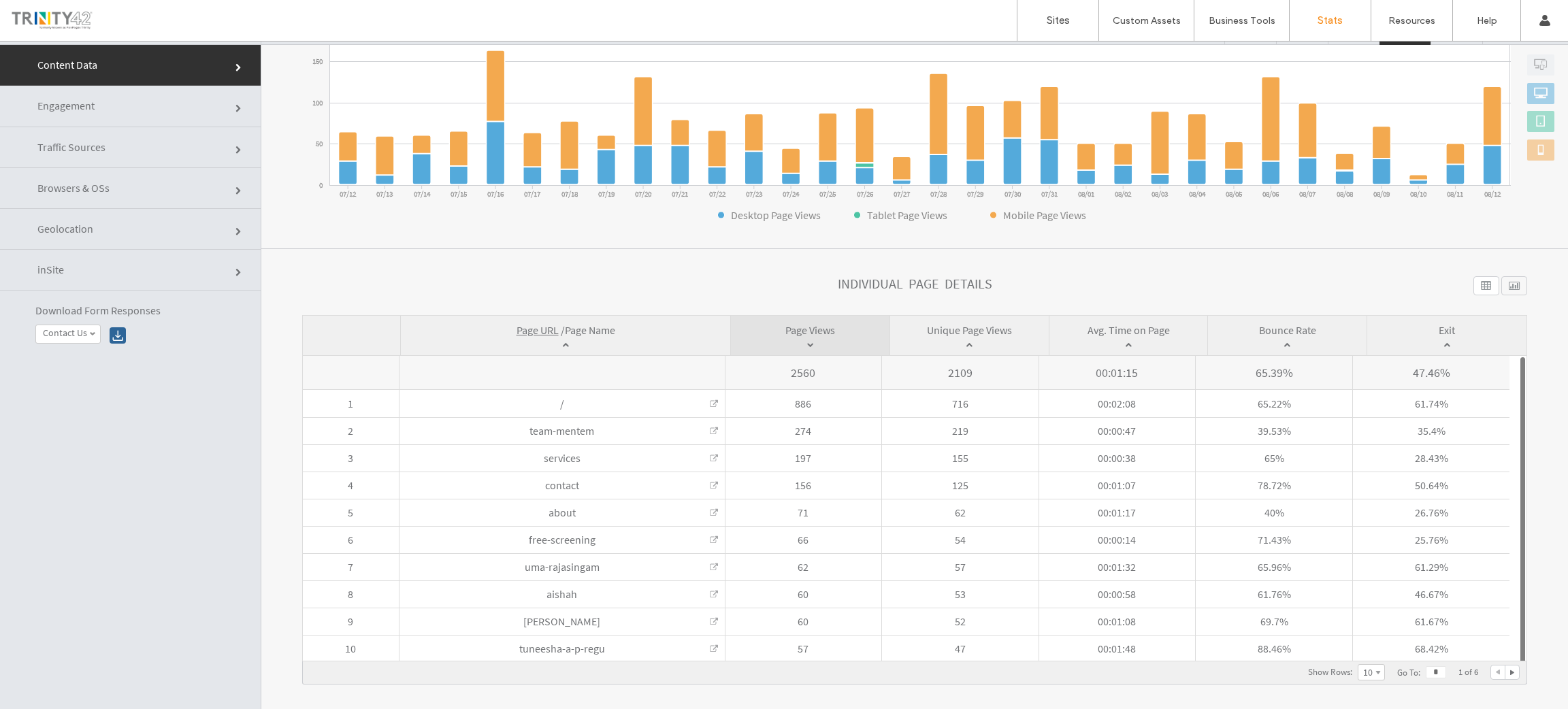
scroll to position [68, 0]
